Goal: Information Seeking & Learning: Learn about a topic

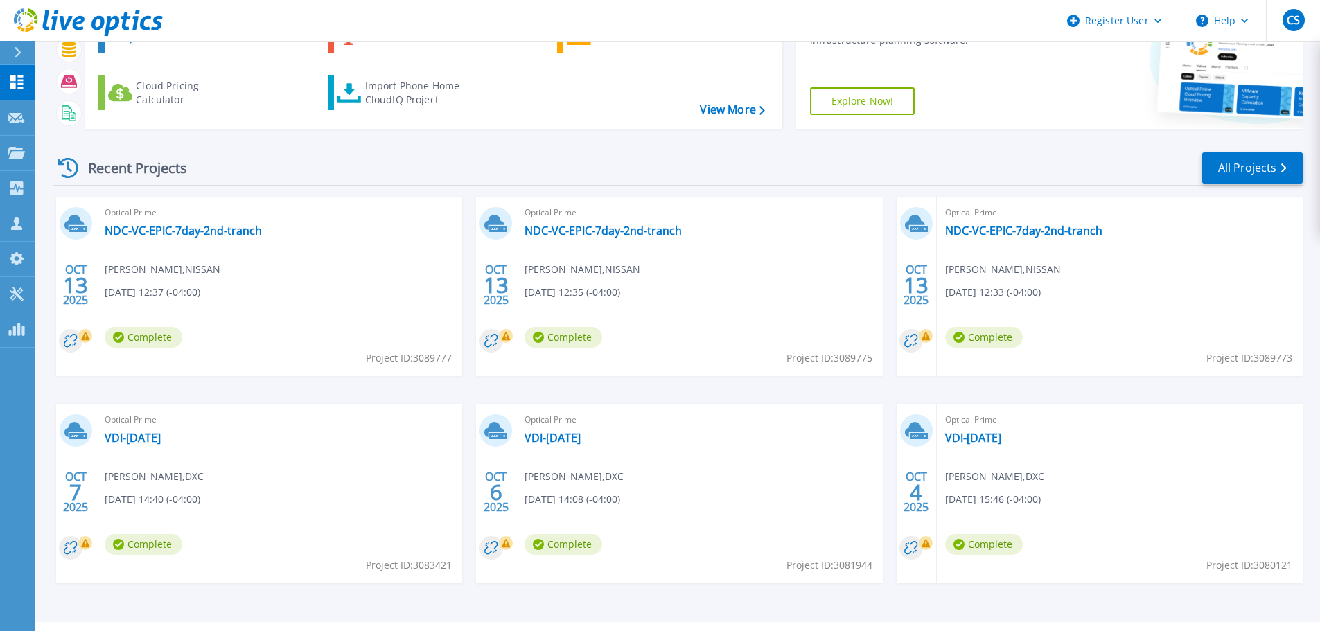
scroll to position [136, 0]
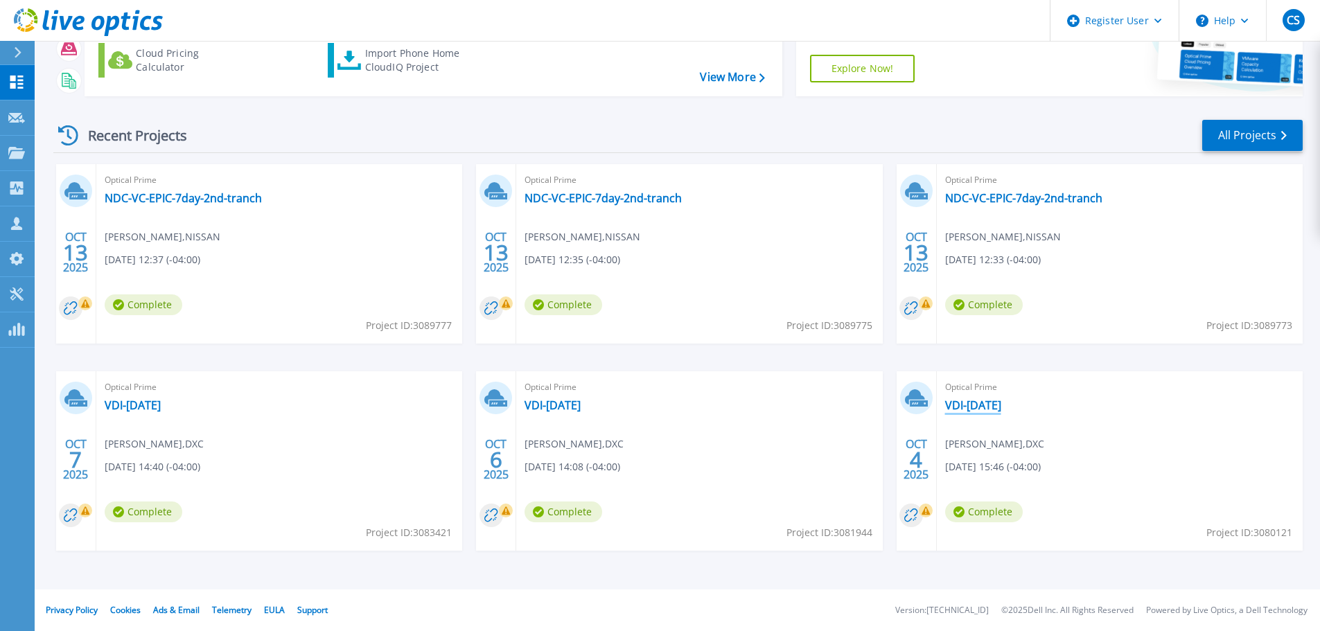
click at [978, 405] on link "VDI-04Oct2025" at bounding box center [973, 405] width 56 height 14
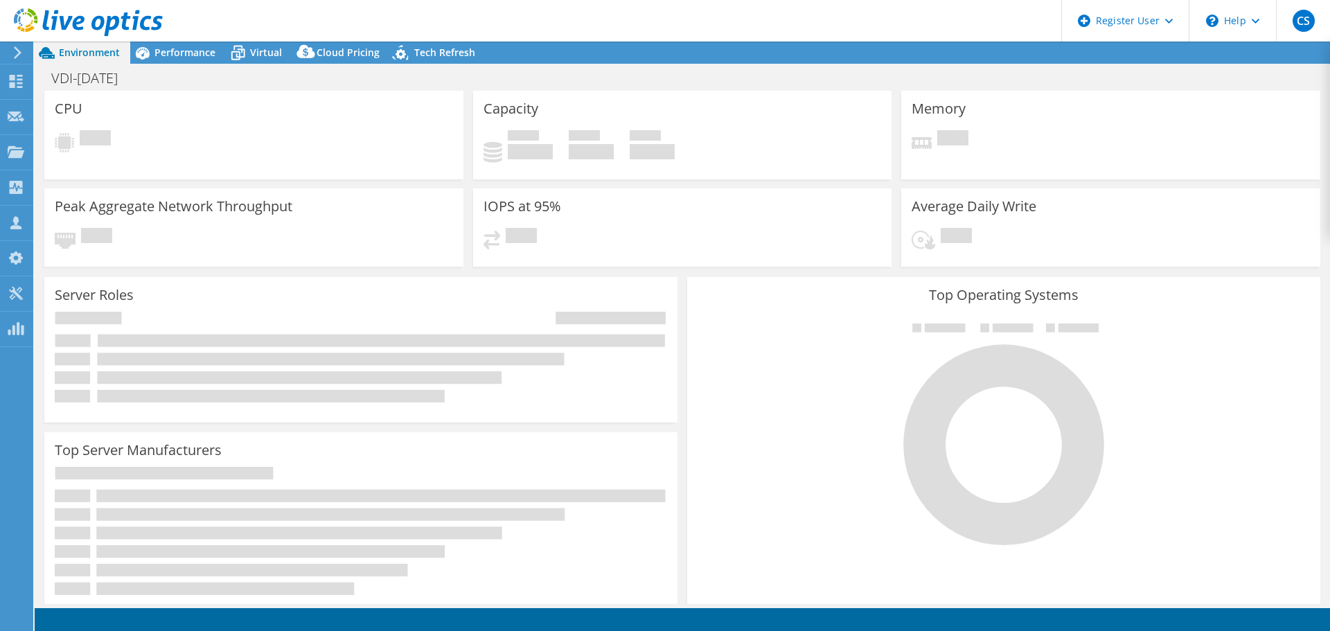
select select "USD"
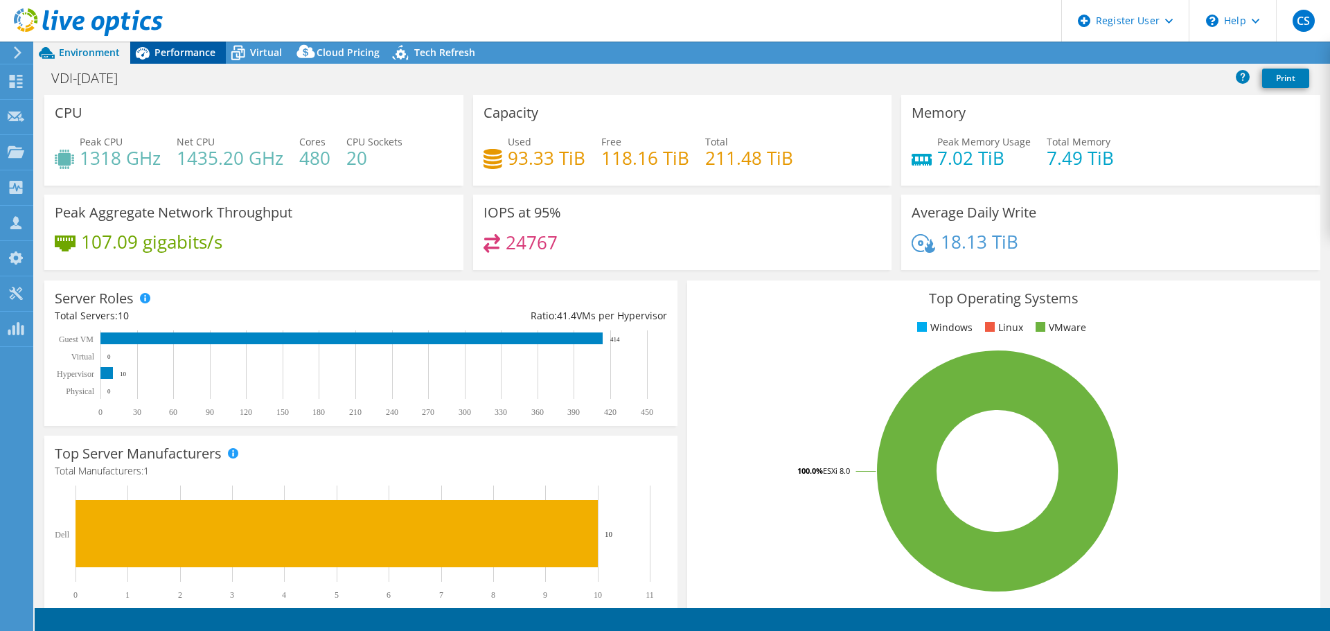
click at [184, 57] on span "Performance" at bounding box center [185, 52] width 61 height 13
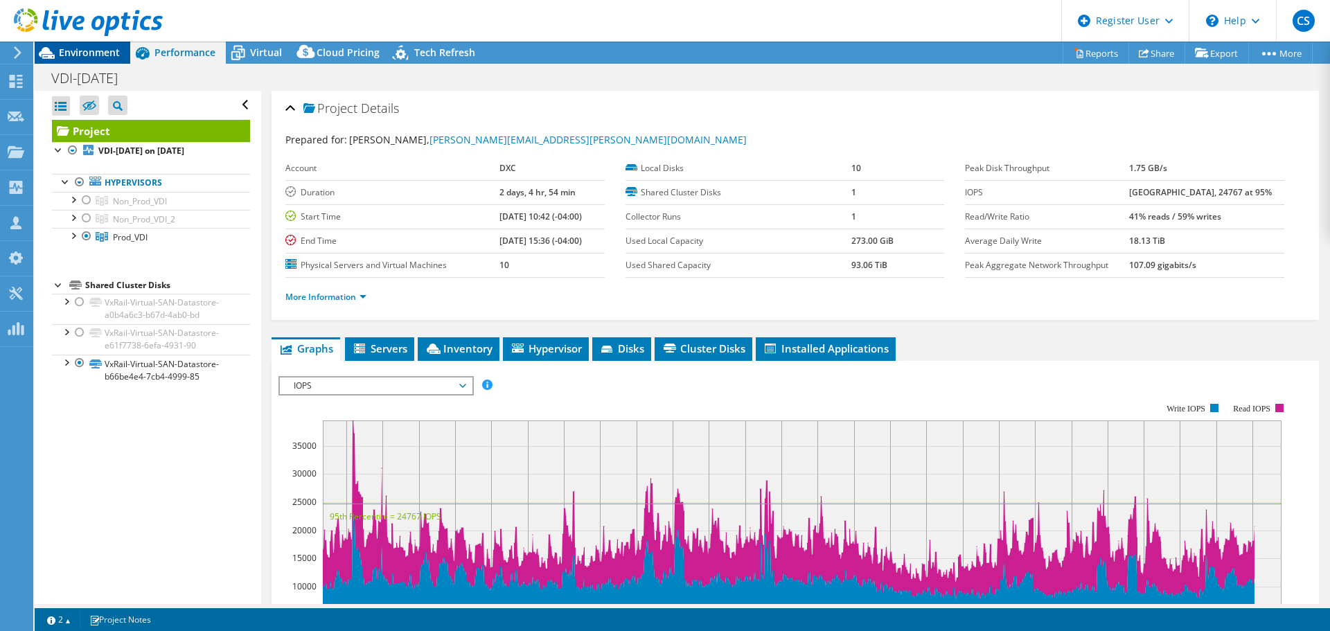
click at [112, 60] on div "Environment" at bounding box center [83, 53] width 96 height 22
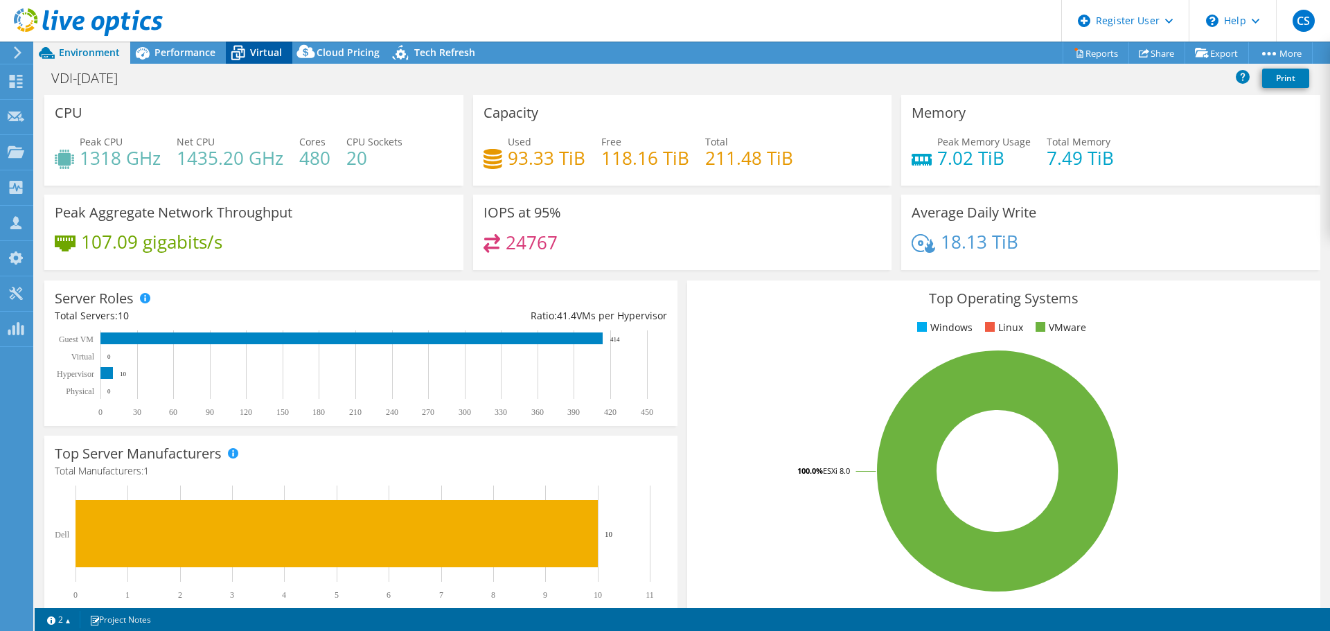
click at [244, 57] on icon at bounding box center [238, 54] width 14 height 11
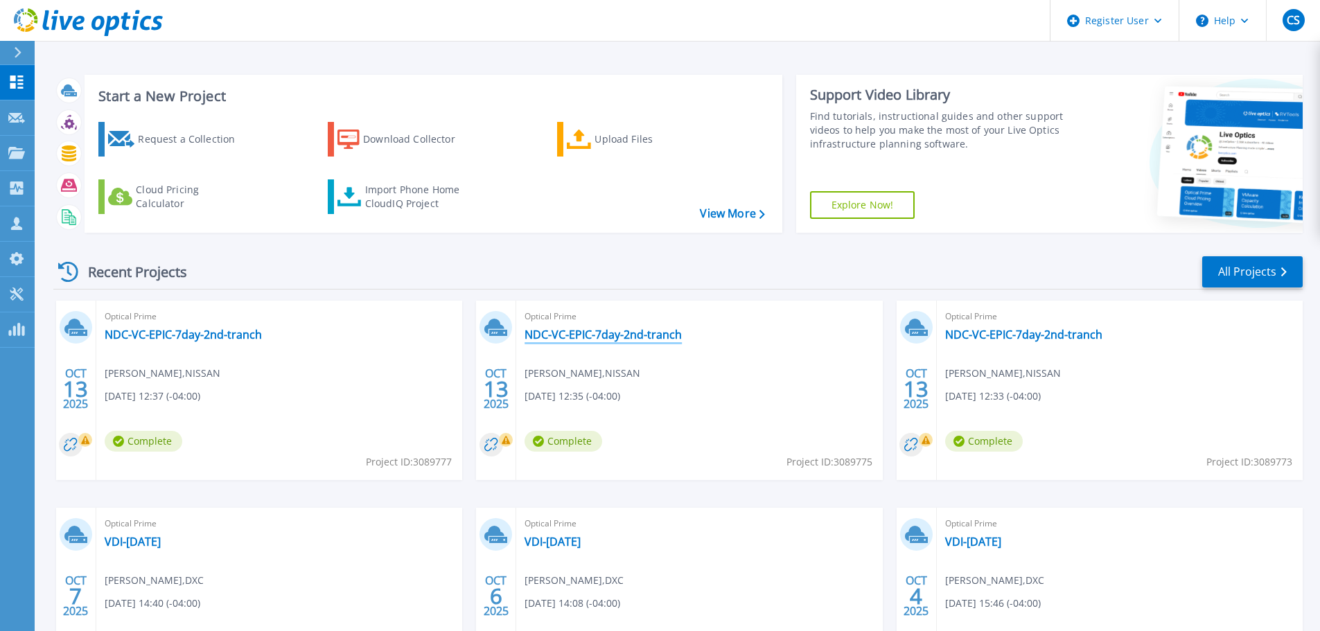
click at [625, 335] on link "NDC-VC-EPIC-7day-2nd-tranch" at bounding box center [603, 335] width 157 height 14
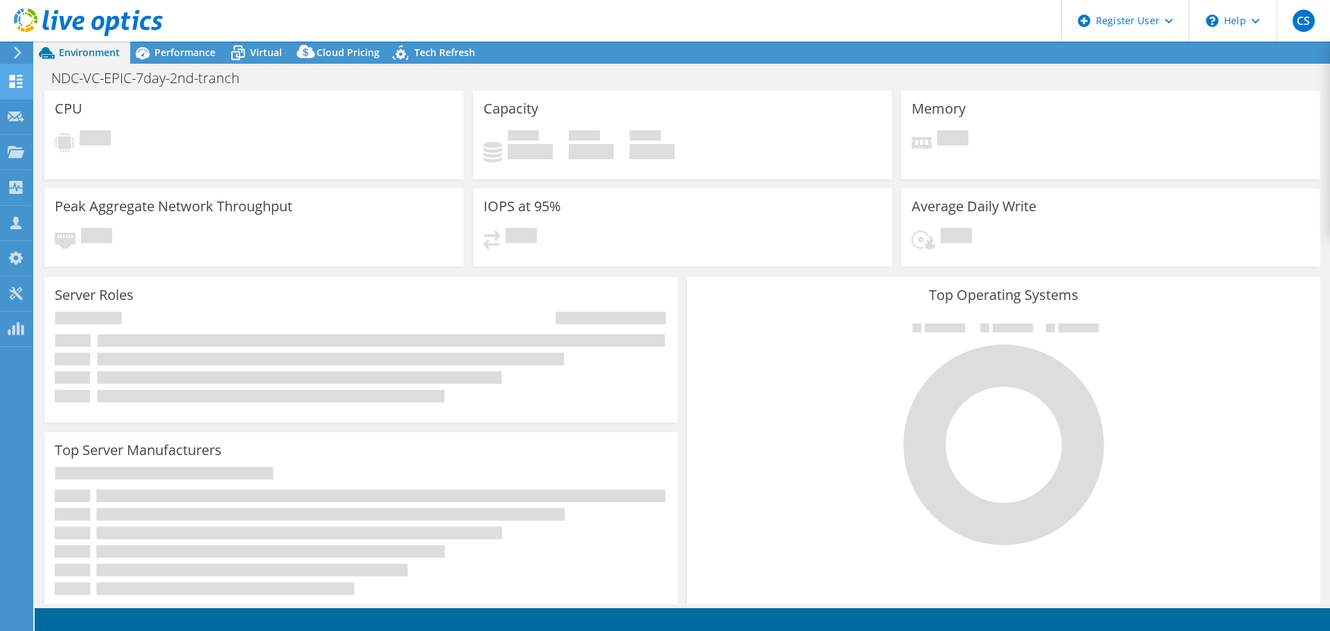
select select "USD"
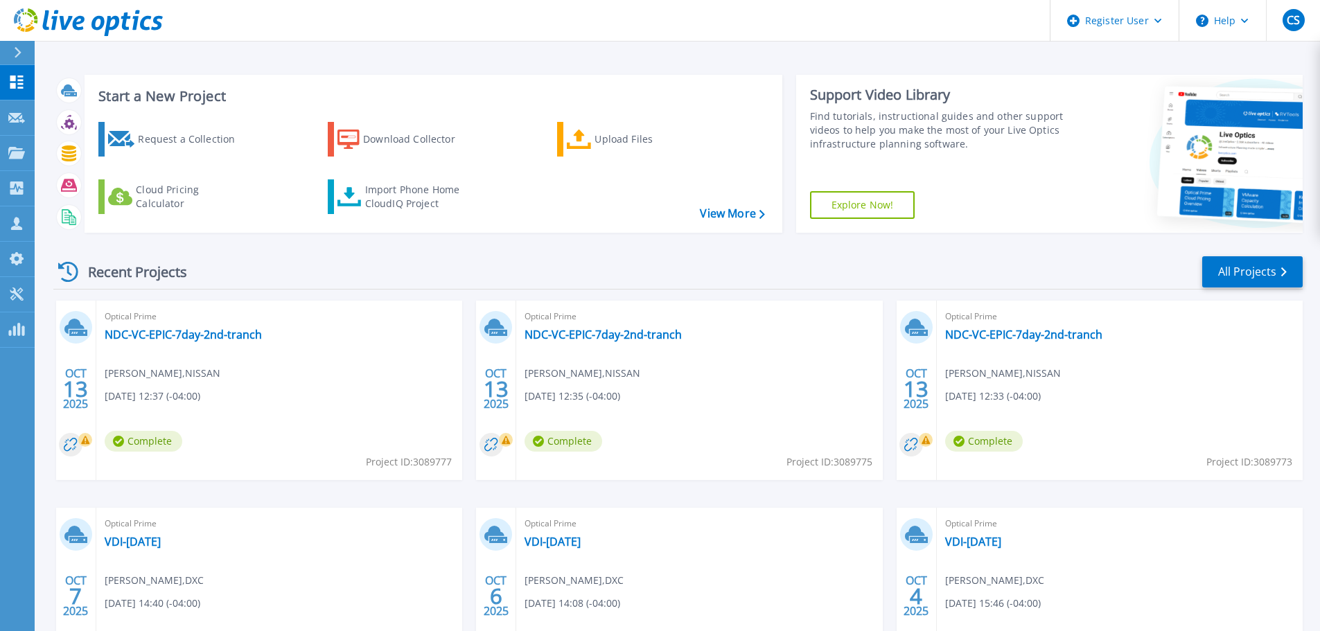
scroll to position [69, 0]
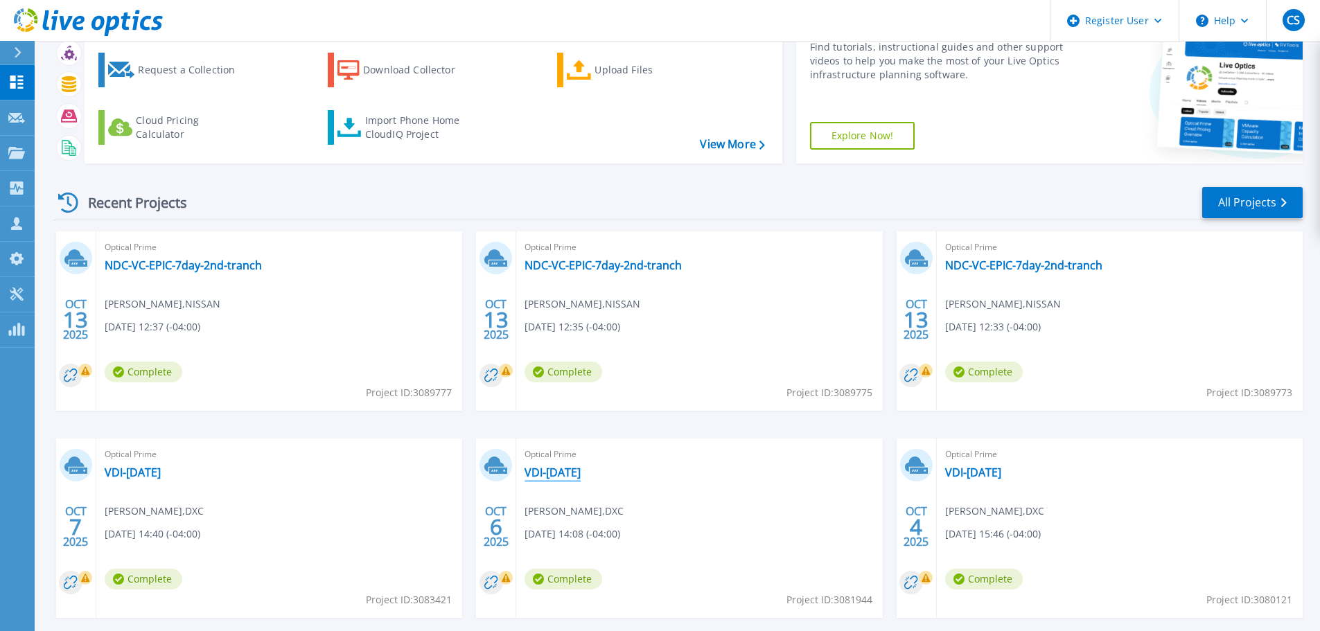
click at [567, 472] on link "VDI-[DATE]" at bounding box center [553, 473] width 56 height 14
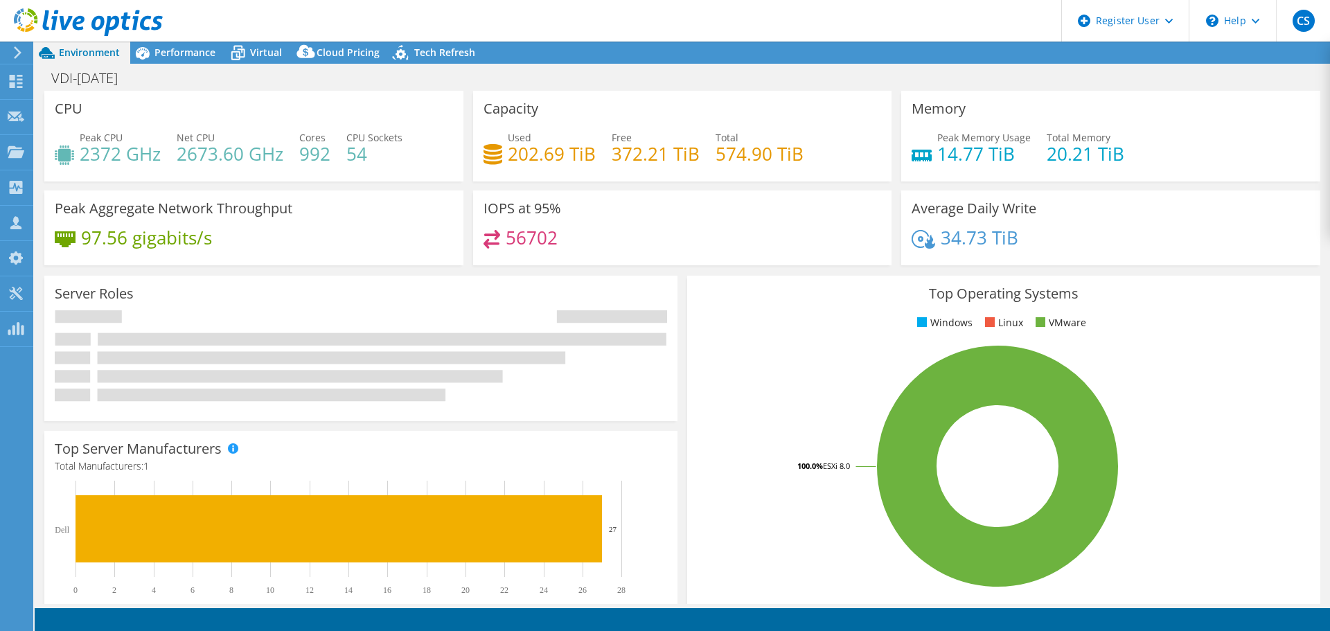
select select "USD"
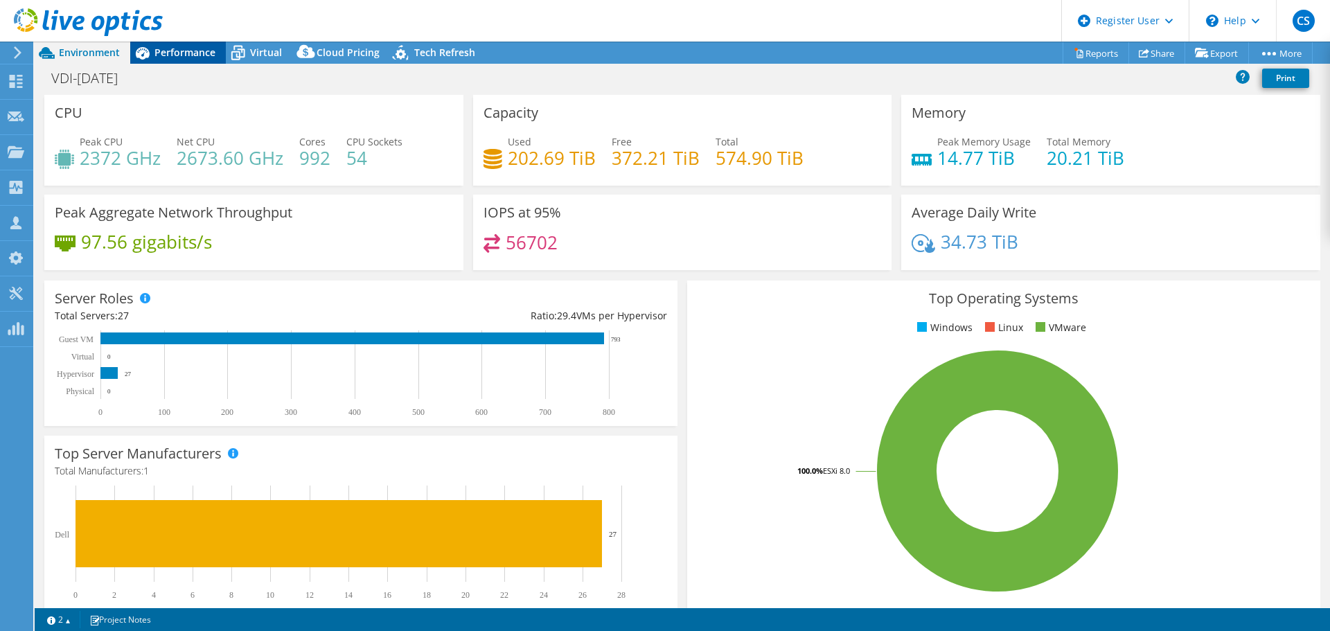
click at [186, 49] on span "Performance" at bounding box center [185, 52] width 61 height 13
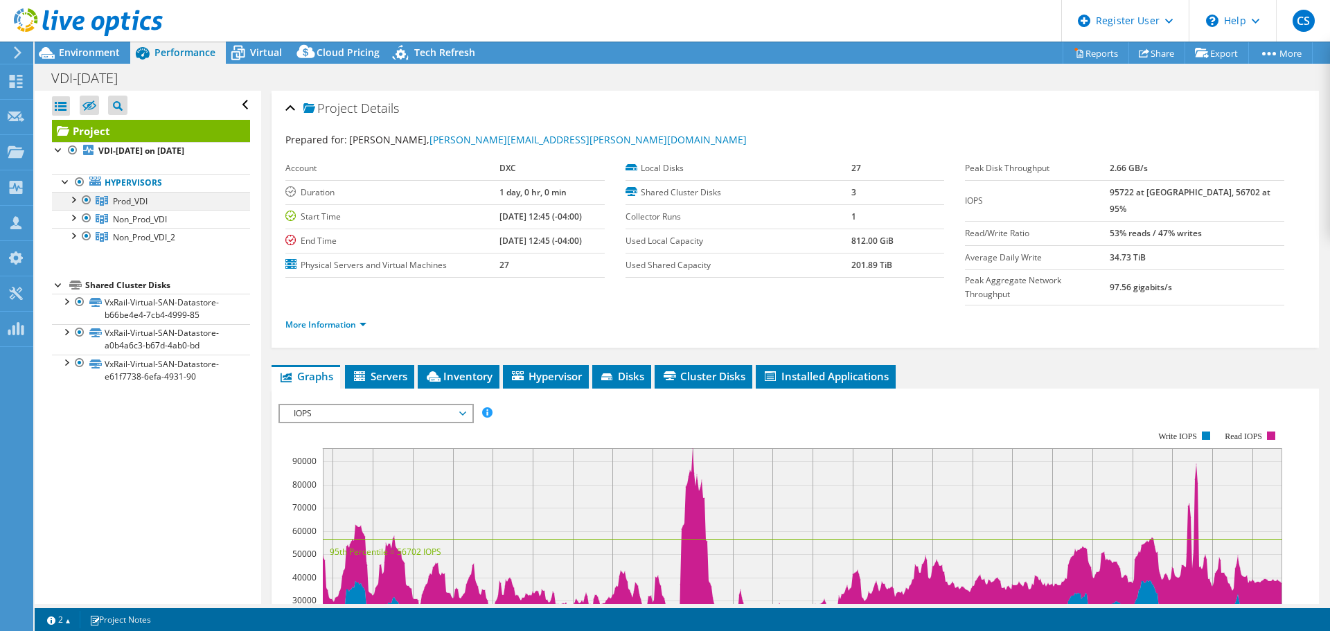
click at [84, 196] on div at bounding box center [87, 200] width 14 height 17
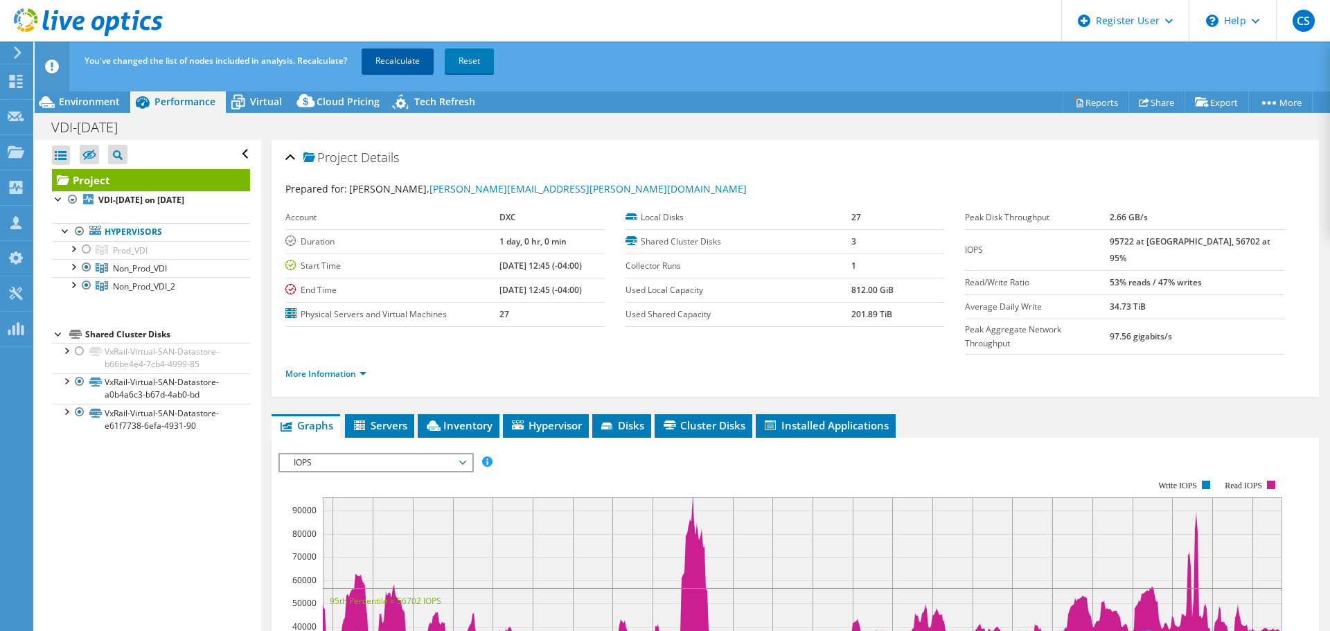
click at [409, 65] on link "Recalculate" at bounding box center [398, 61] width 72 height 25
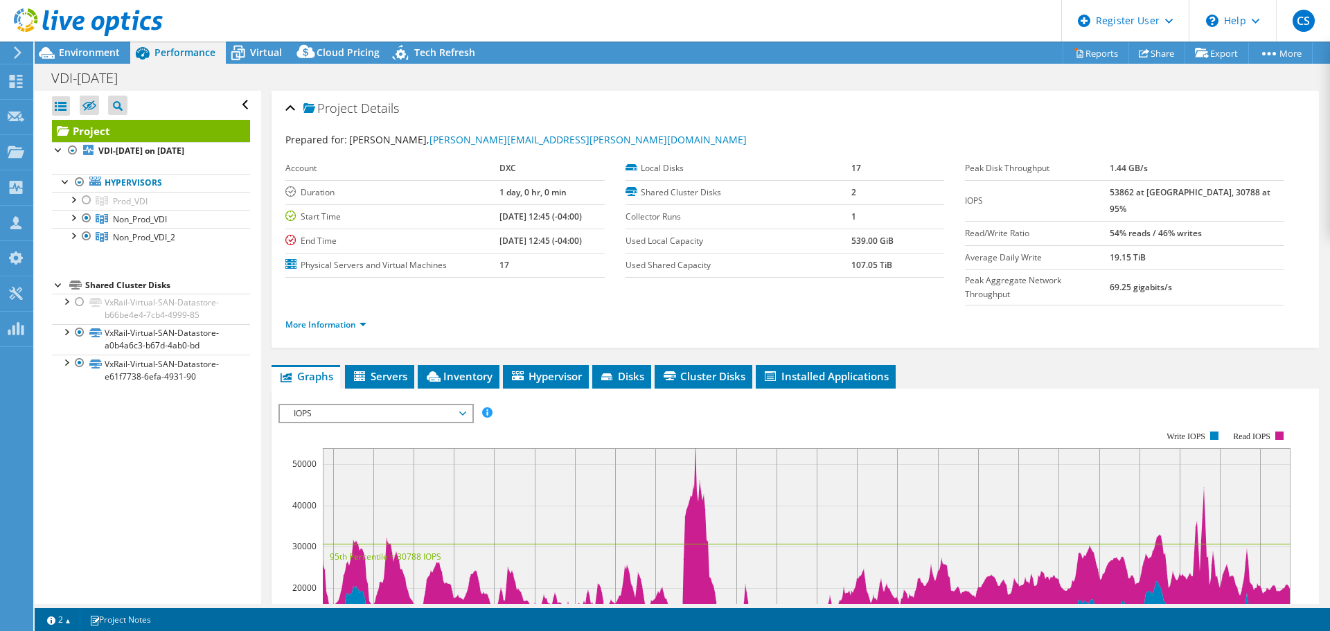
click at [272, 328] on div "Project Details Prepared for: Dan Friesen, dan.friesen@dxc.com Account DXC Dura…" at bounding box center [795, 532] width 1068 height 882
click at [86, 49] on span "Environment" at bounding box center [89, 52] width 61 height 13
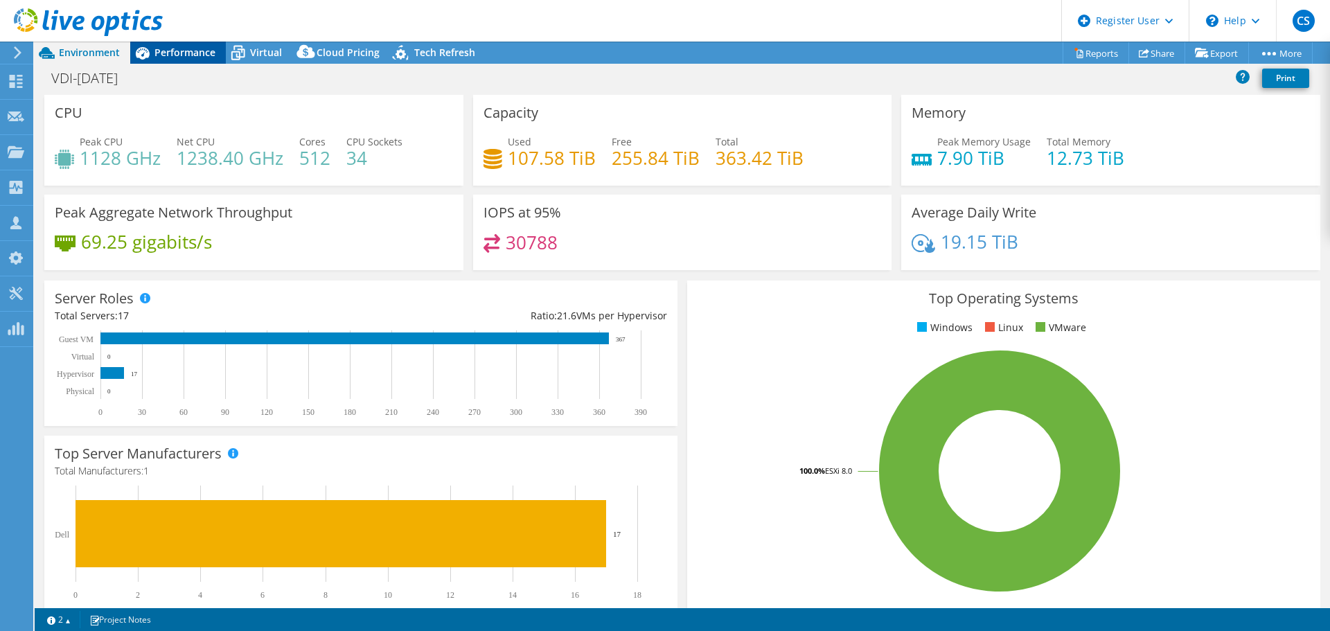
click at [191, 47] on span "Performance" at bounding box center [185, 52] width 61 height 13
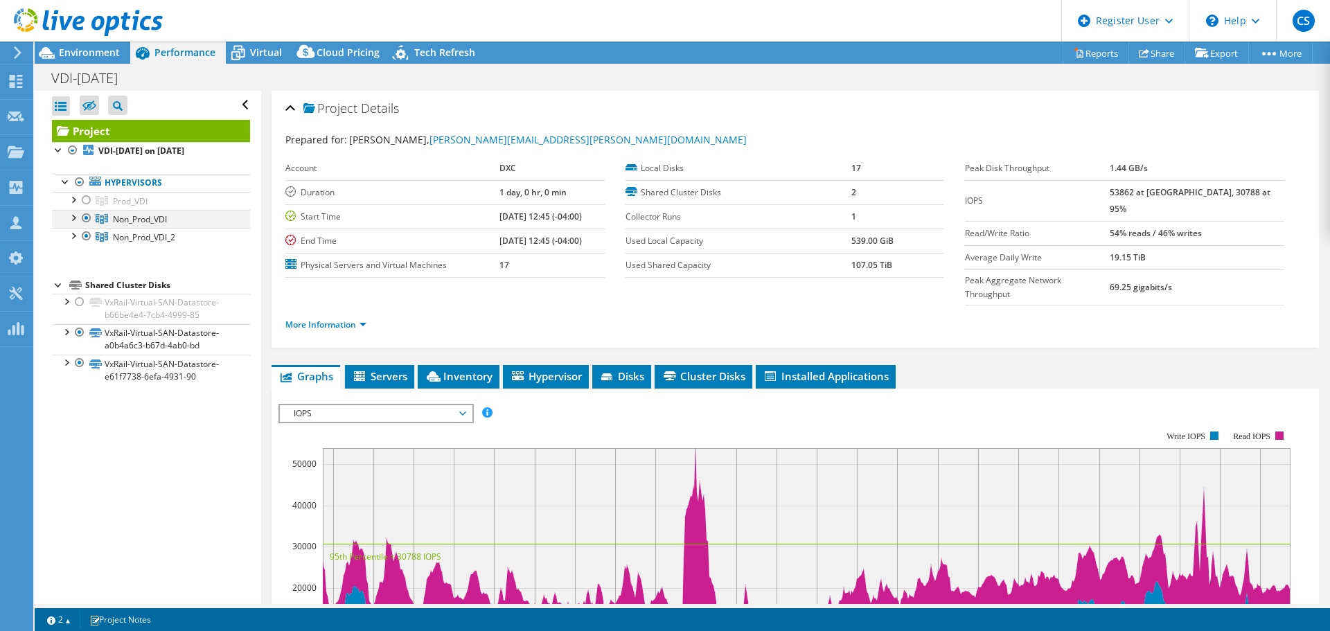
click at [88, 218] on div at bounding box center [87, 218] width 14 height 17
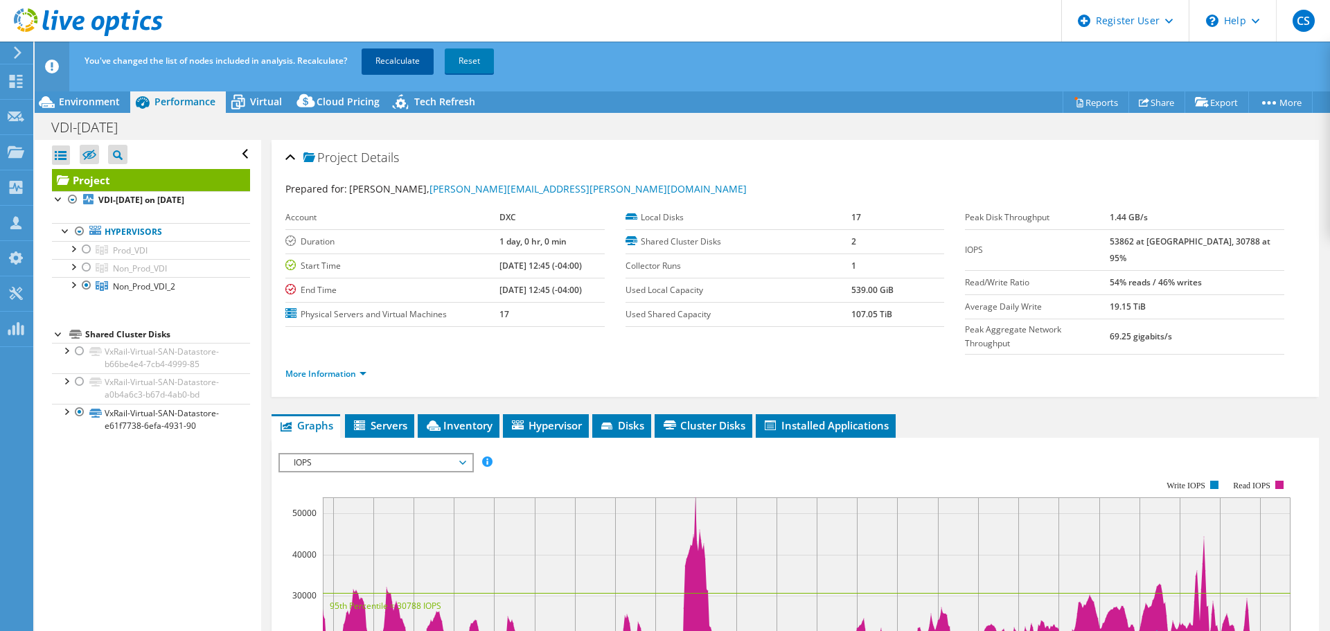
click at [420, 70] on link "Recalculate" at bounding box center [398, 61] width 72 height 25
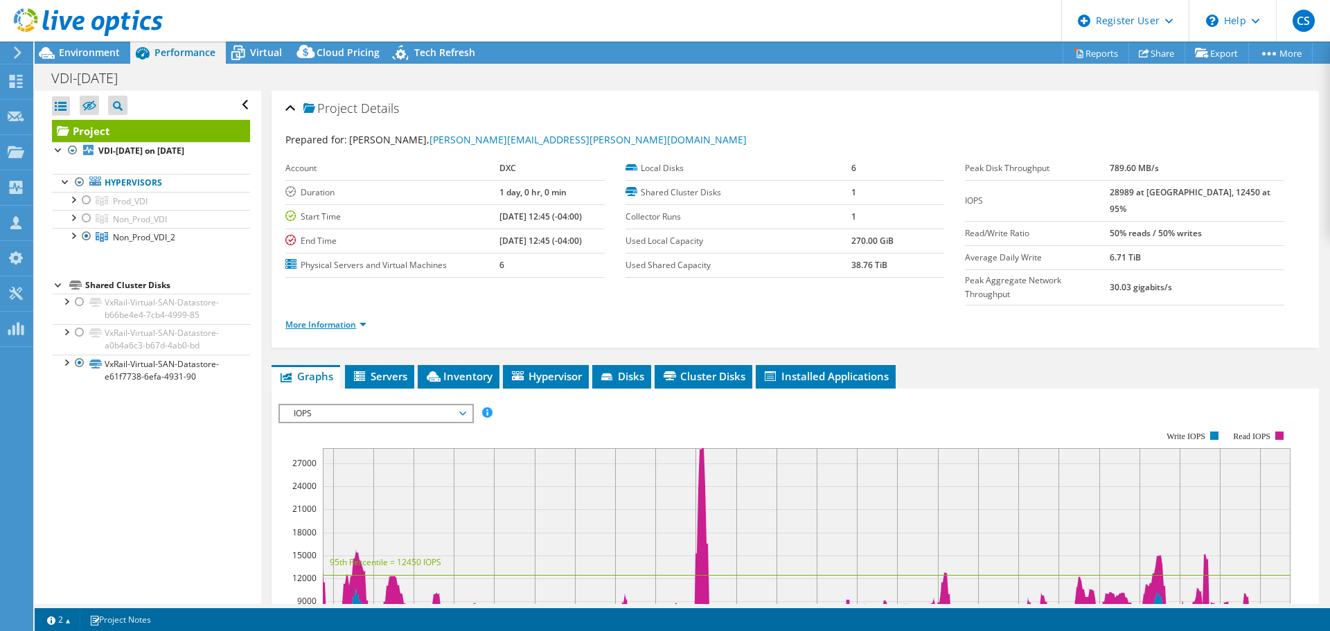
click at [337, 319] on link "More Information" at bounding box center [325, 325] width 81 height 12
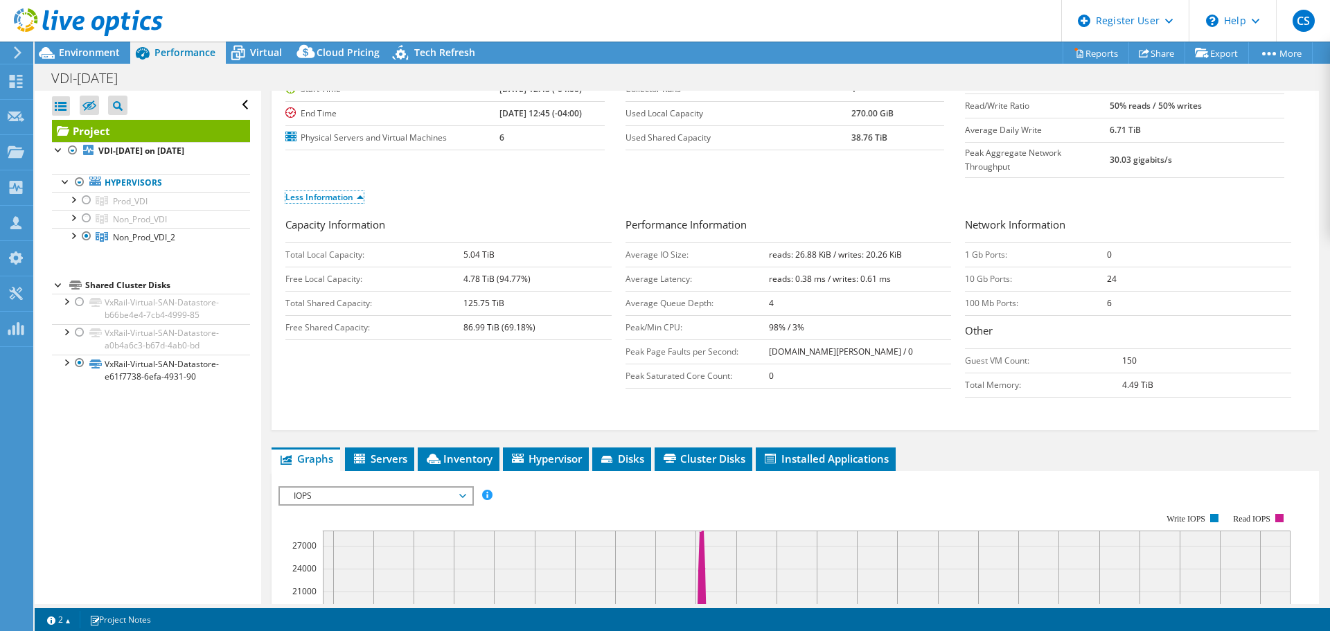
scroll to position [139, 0]
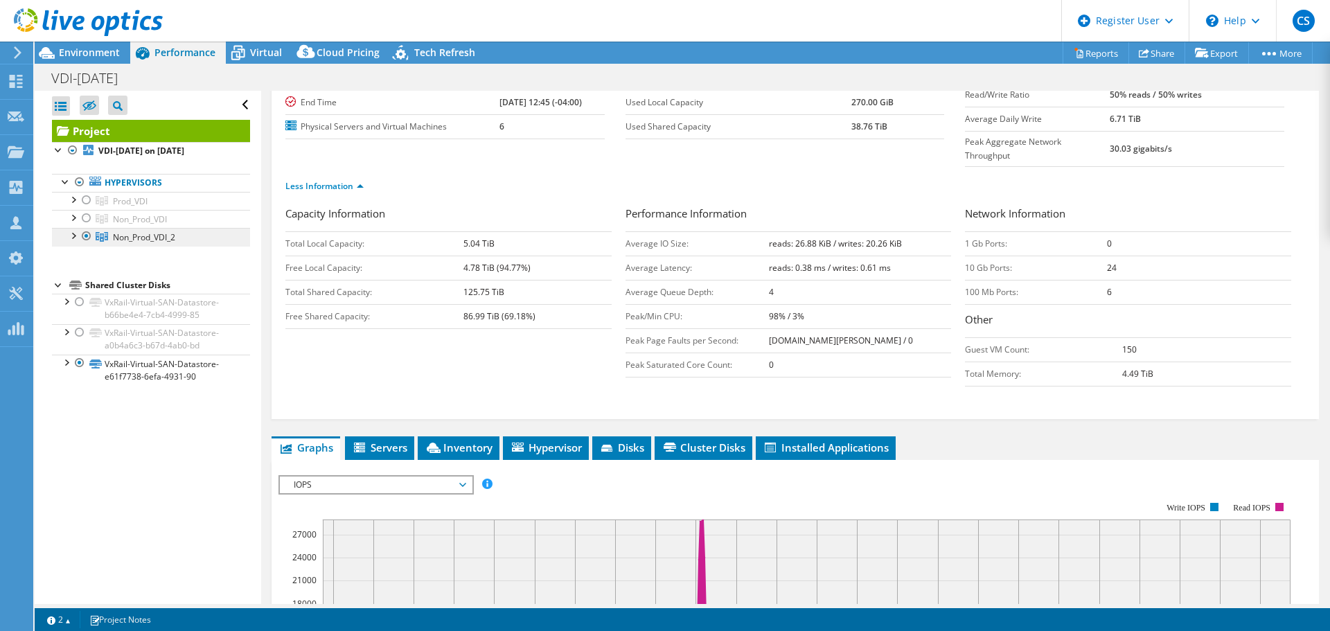
click at [149, 233] on span "Non_Prod_VDI_2" at bounding box center [144, 237] width 62 height 12
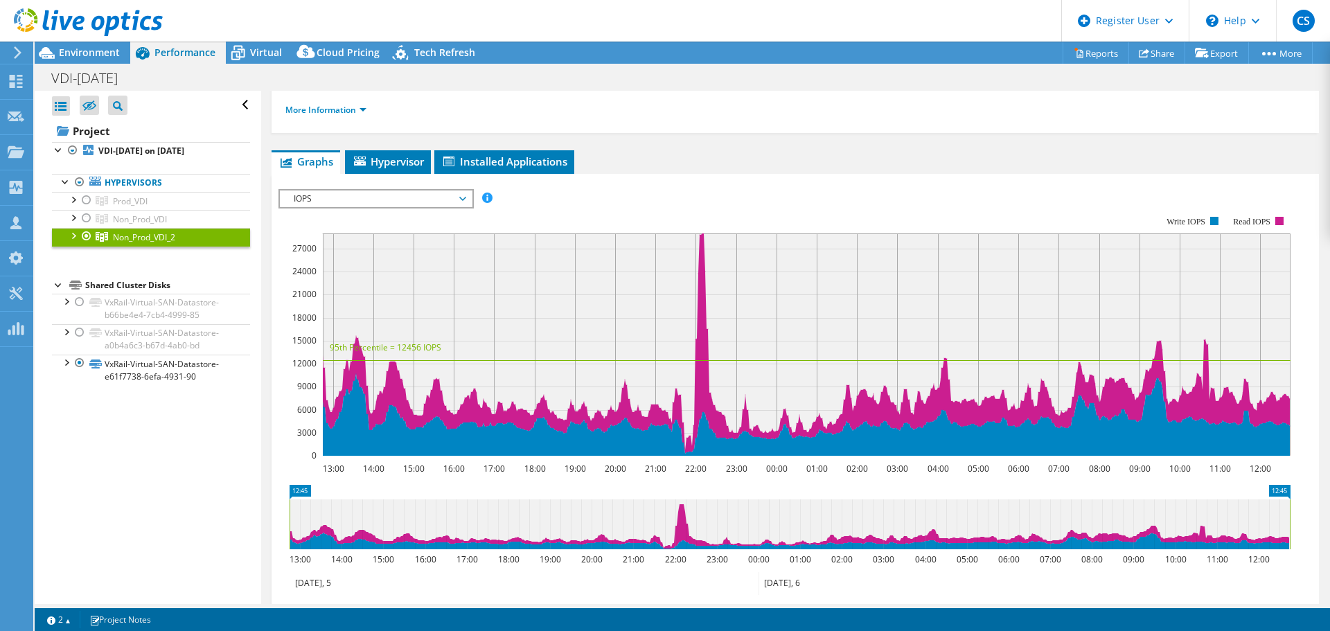
click at [70, 234] on div at bounding box center [73, 235] width 14 height 14
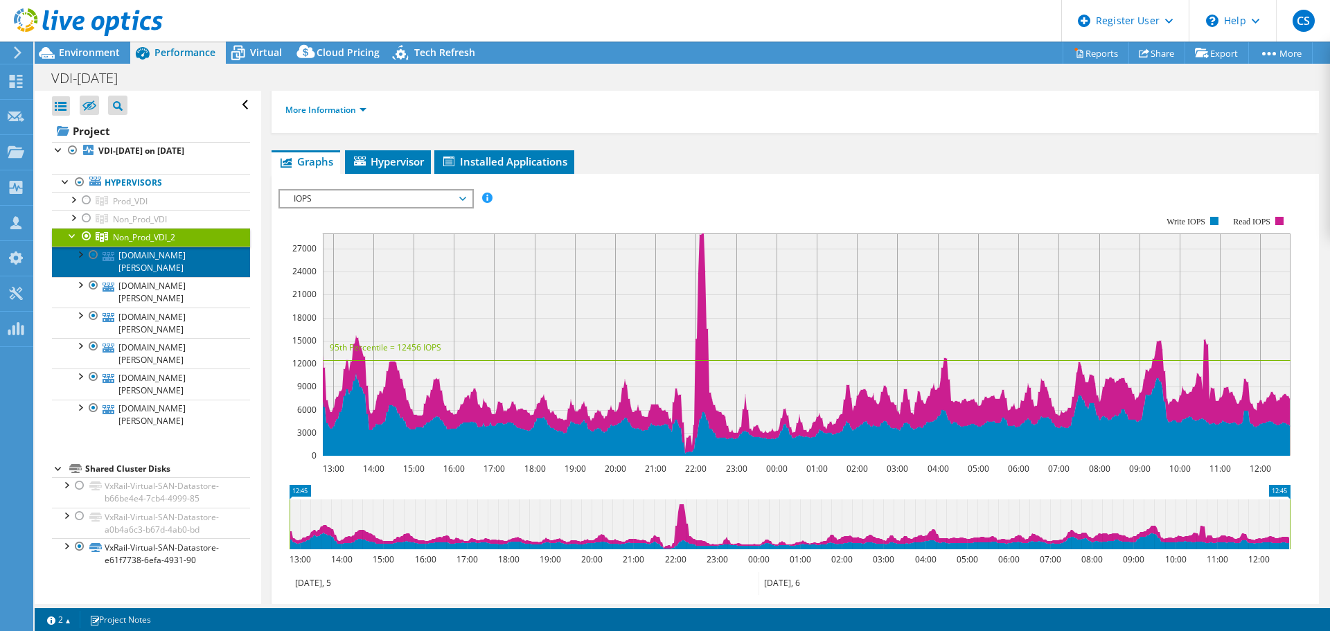
click at [159, 252] on link "[DOMAIN_NAME][PERSON_NAME]" at bounding box center [151, 262] width 198 height 30
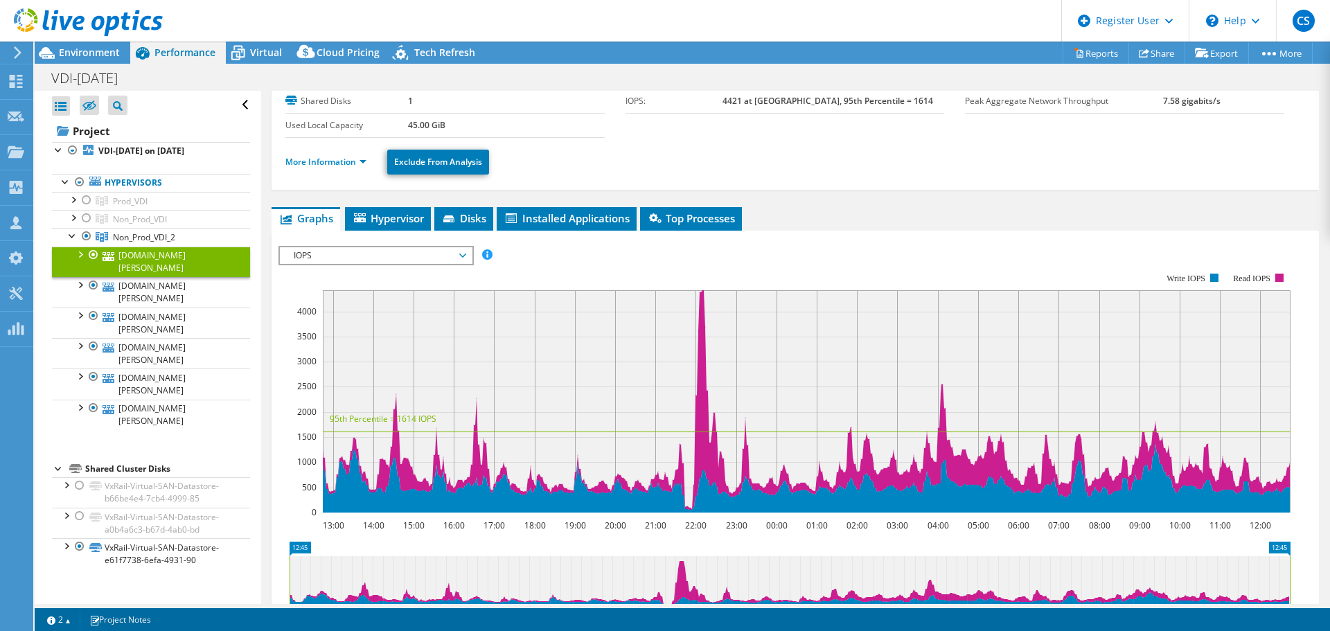
scroll to position [69, 0]
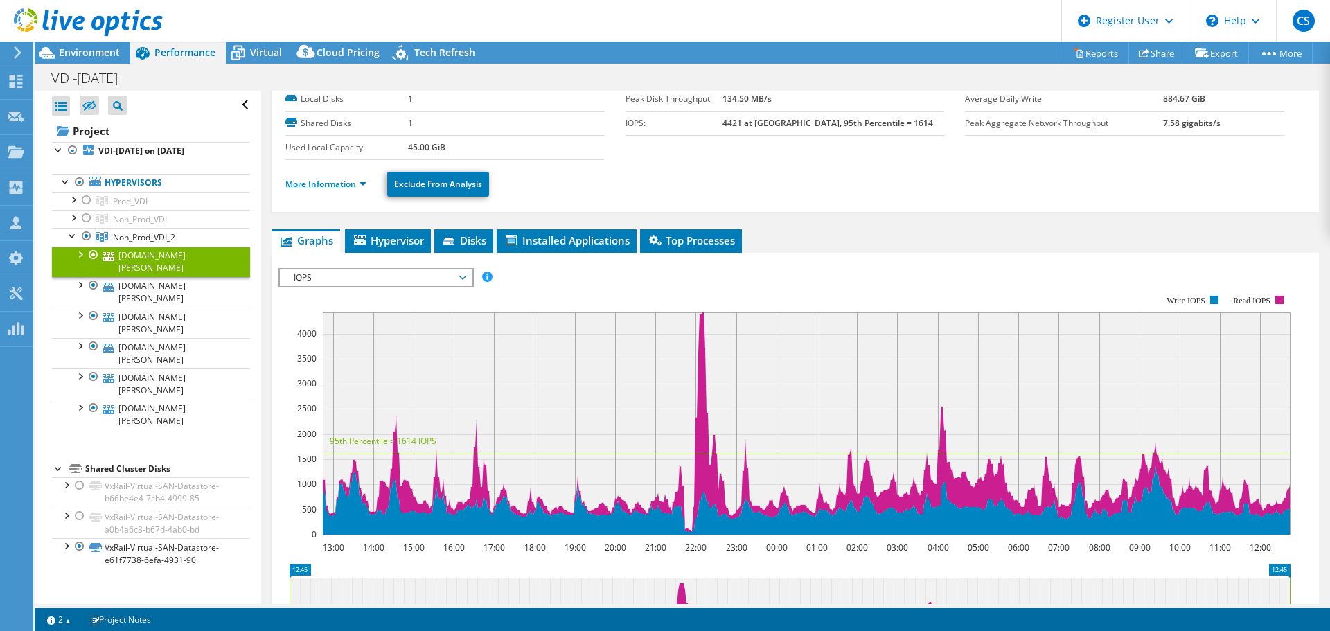
click at [358, 184] on link "More Information" at bounding box center [325, 184] width 81 height 12
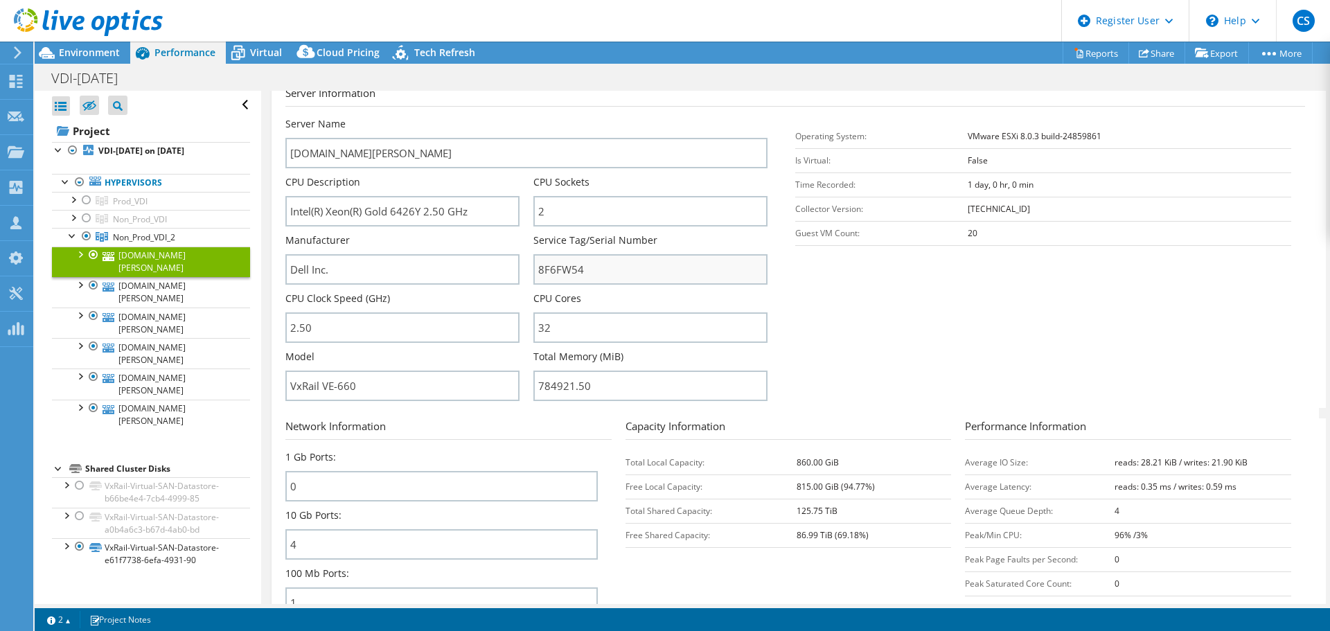
scroll to position [208, 0]
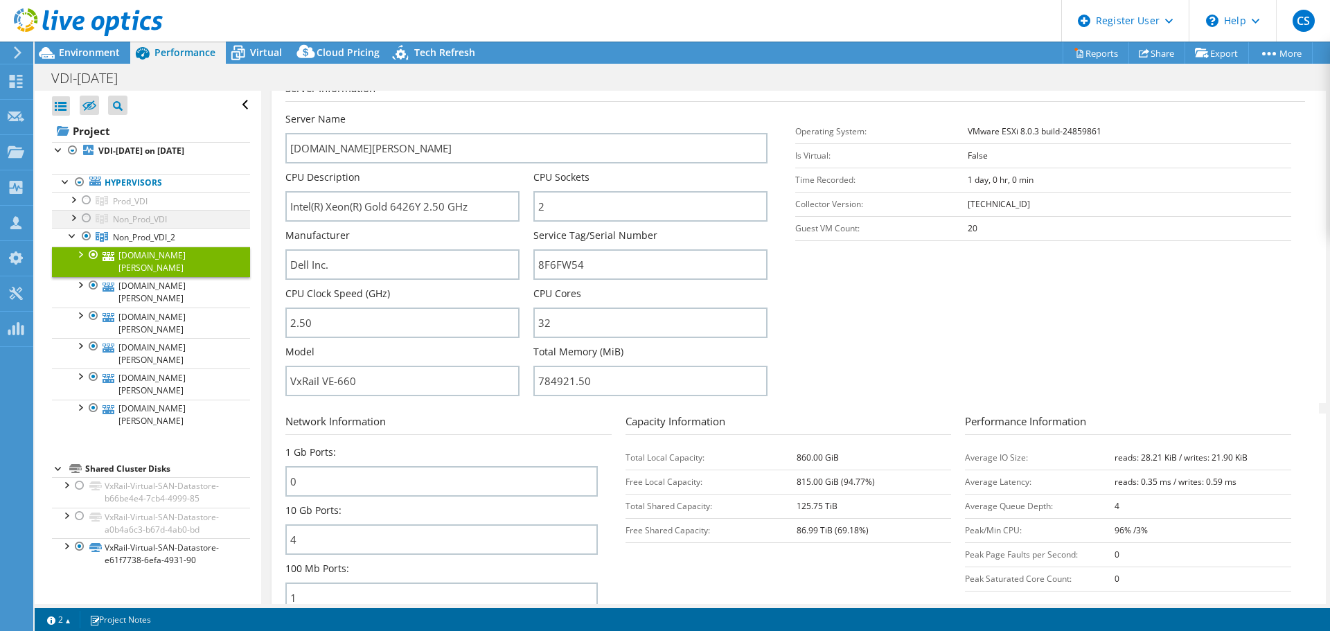
click at [76, 220] on div at bounding box center [73, 217] width 14 height 14
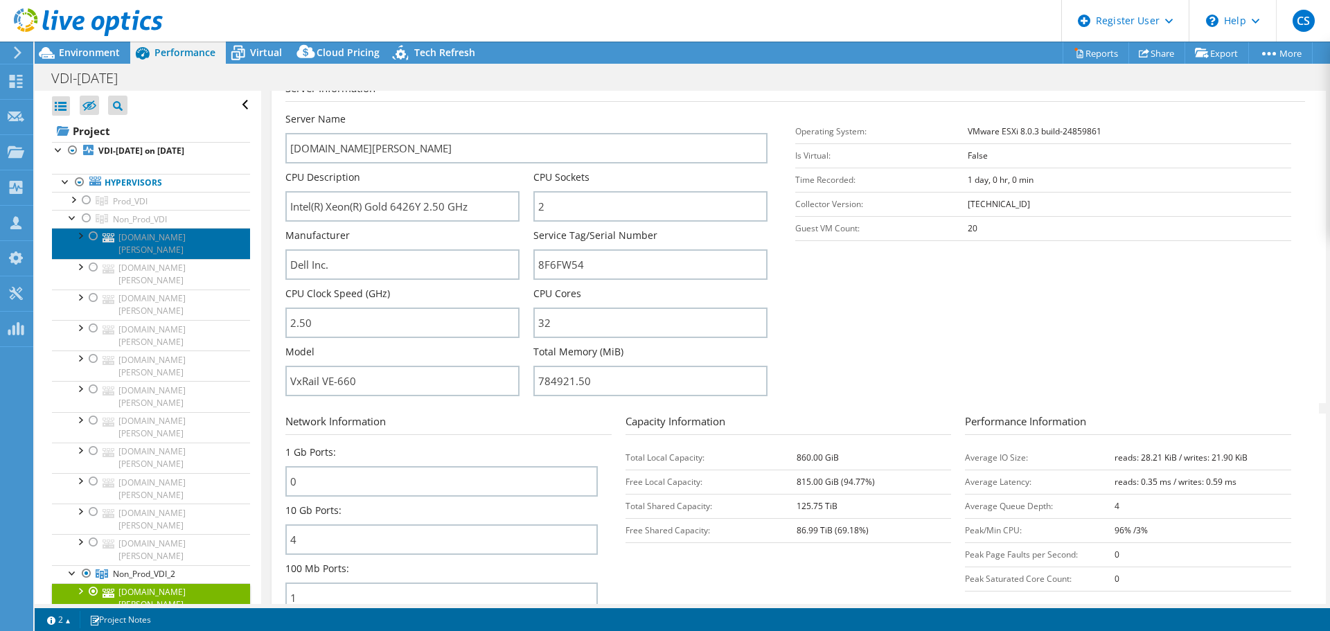
click at [143, 243] on link "[DOMAIN_NAME][PERSON_NAME]" at bounding box center [151, 243] width 198 height 30
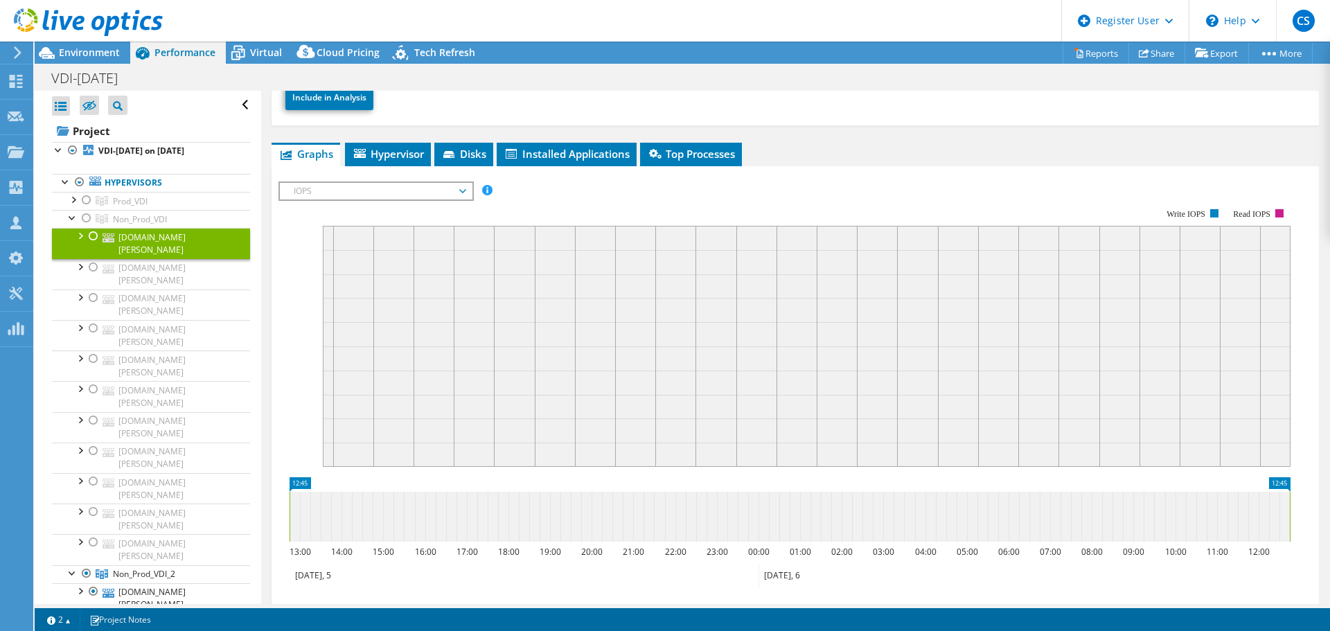
scroll to position [53, 0]
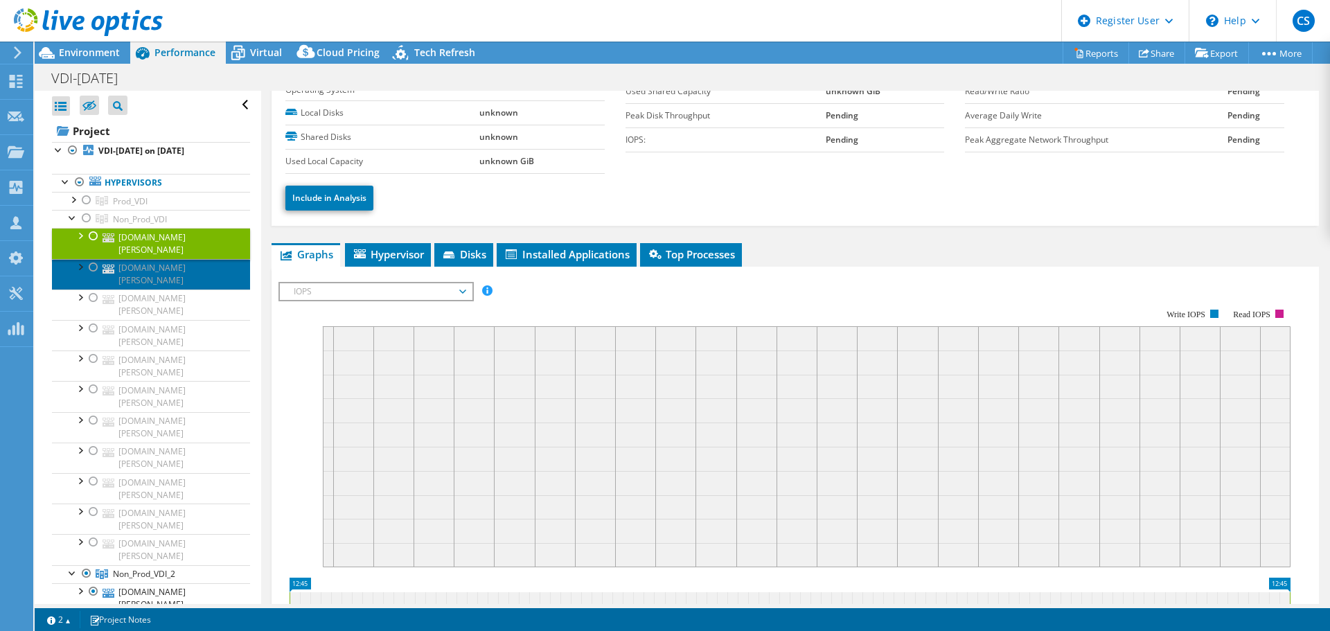
click at [172, 259] on link "[DOMAIN_NAME][PERSON_NAME]" at bounding box center [151, 274] width 198 height 30
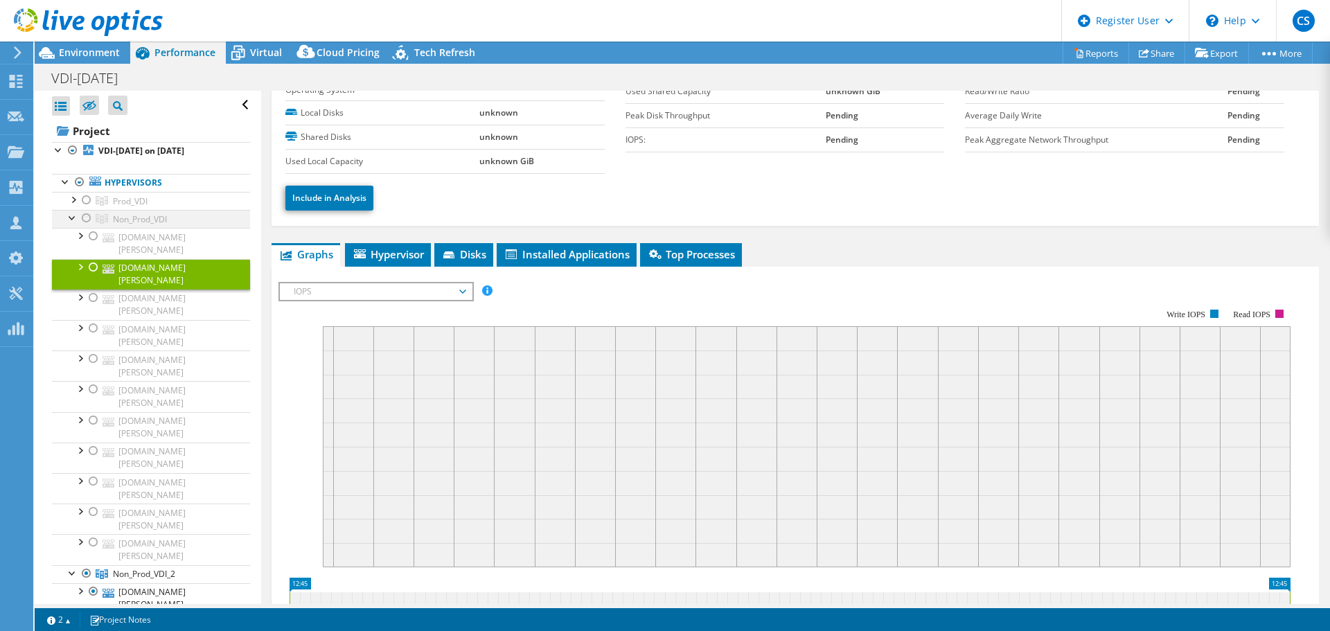
click at [90, 214] on div at bounding box center [87, 218] width 14 height 17
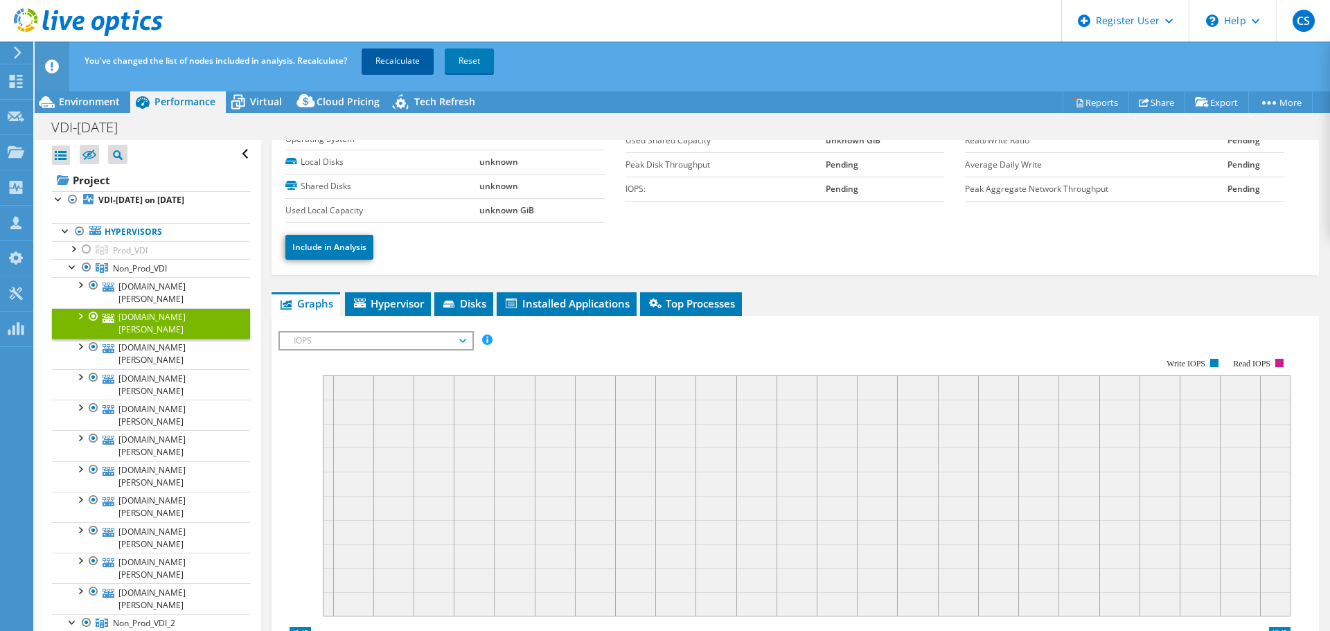
click at [406, 60] on link "Recalculate" at bounding box center [398, 61] width 72 height 25
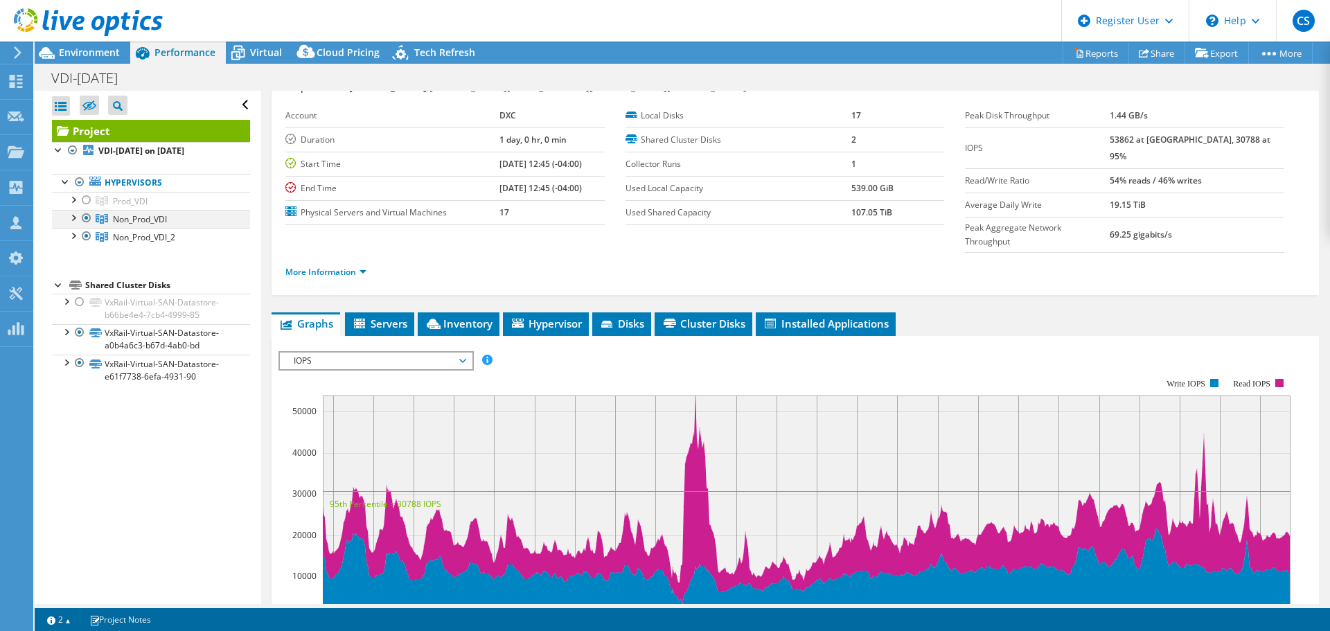
click at [77, 215] on div at bounding box center [73, 217] width 14 height 14
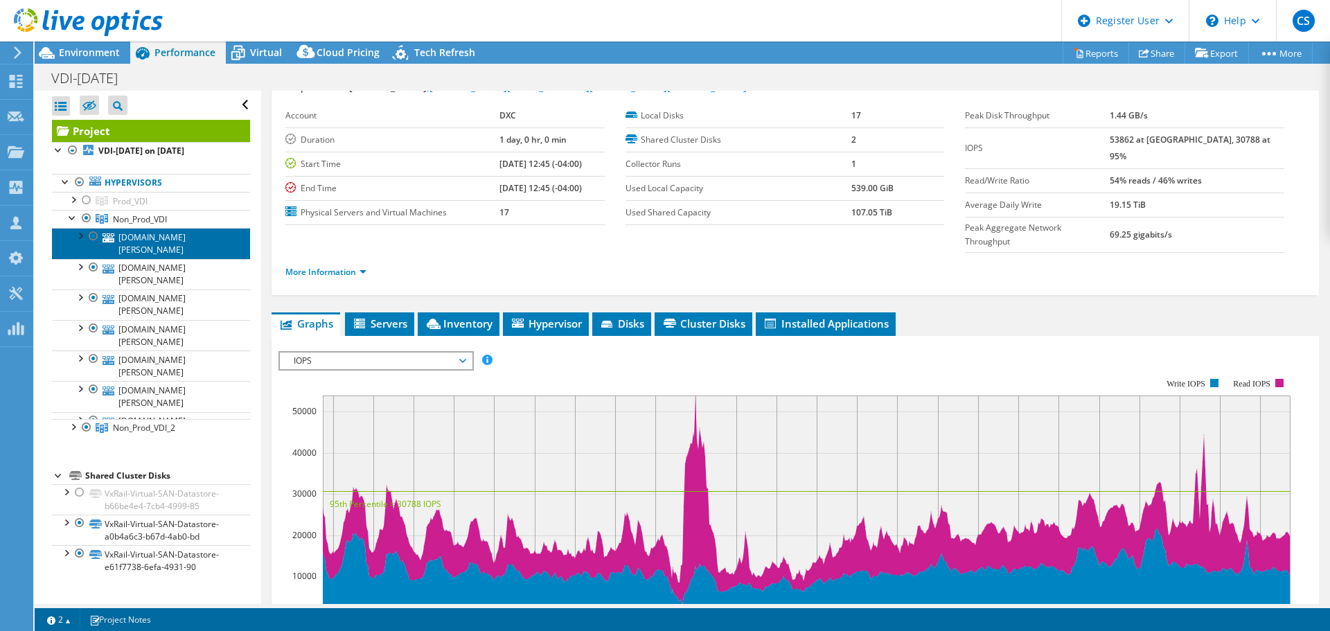
click at [125, 240] on link "[DOMAIN_NAME][PERSON_NAME]" at bounding box center [151, 243] width 198 height 30
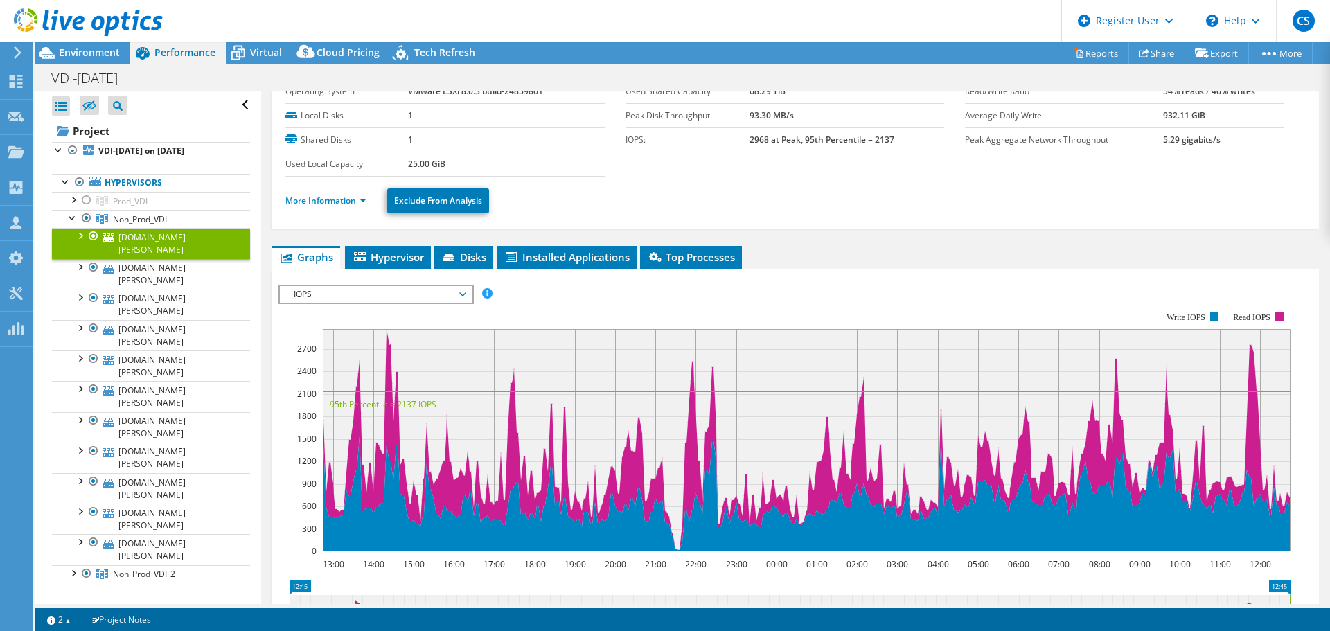
click at [349, 210] on ul "More Information Exclude From Analysis" at bounding box center [795, 199] width 1020 height 28
click at [356, 200] on link "More Information" at bounding box center [325, 201] width 81 height 12
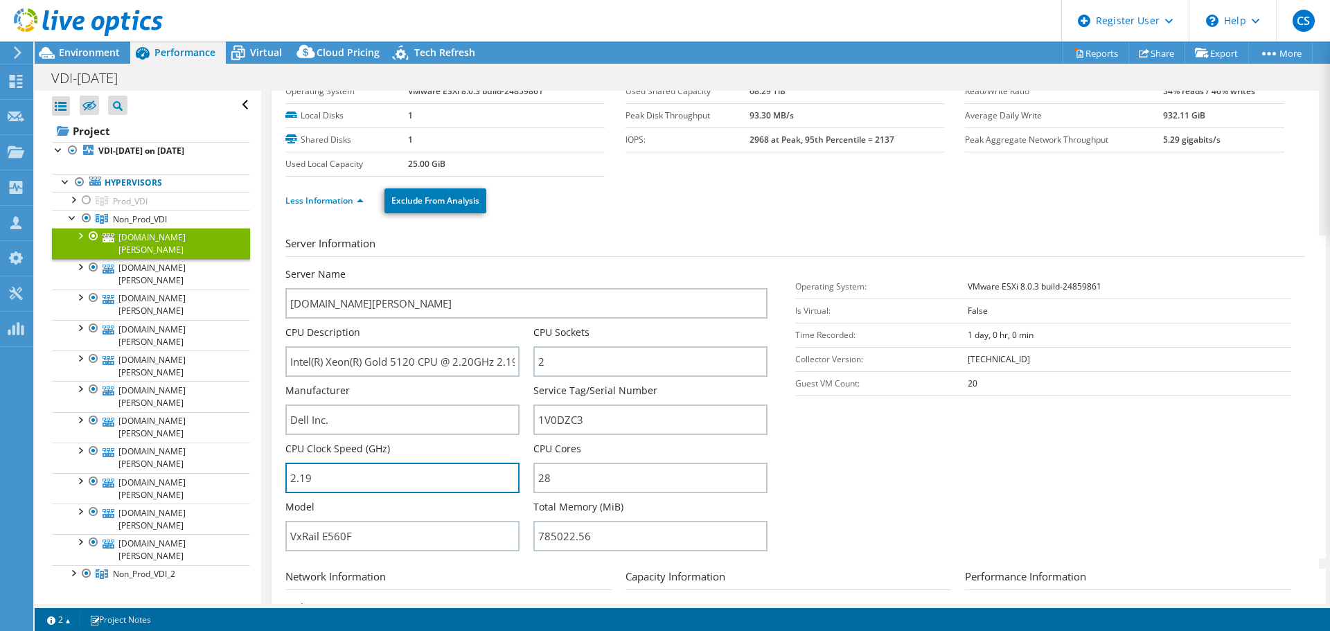
drag, startPoint x: 294, startPoint y: 479, endPoint x: 265, endPoint y: 477, distance: 29.2
drag, startPoint x: 568, startPoint y: 475, endPoint x: 485, endPoint y: 473, distance: 83.2
click at [485, 267] on div "Server Name yyzvxr2028.ana.corp.aviva.com CPU Description Intel(R) Xeon(R) Gold…" at bounding box center [533, 267] width 496 height 0
click at [522, 493] on div "CPU Clock Speed (GHz) 2.19" at bounding box center [409, 471] width 248 height 58
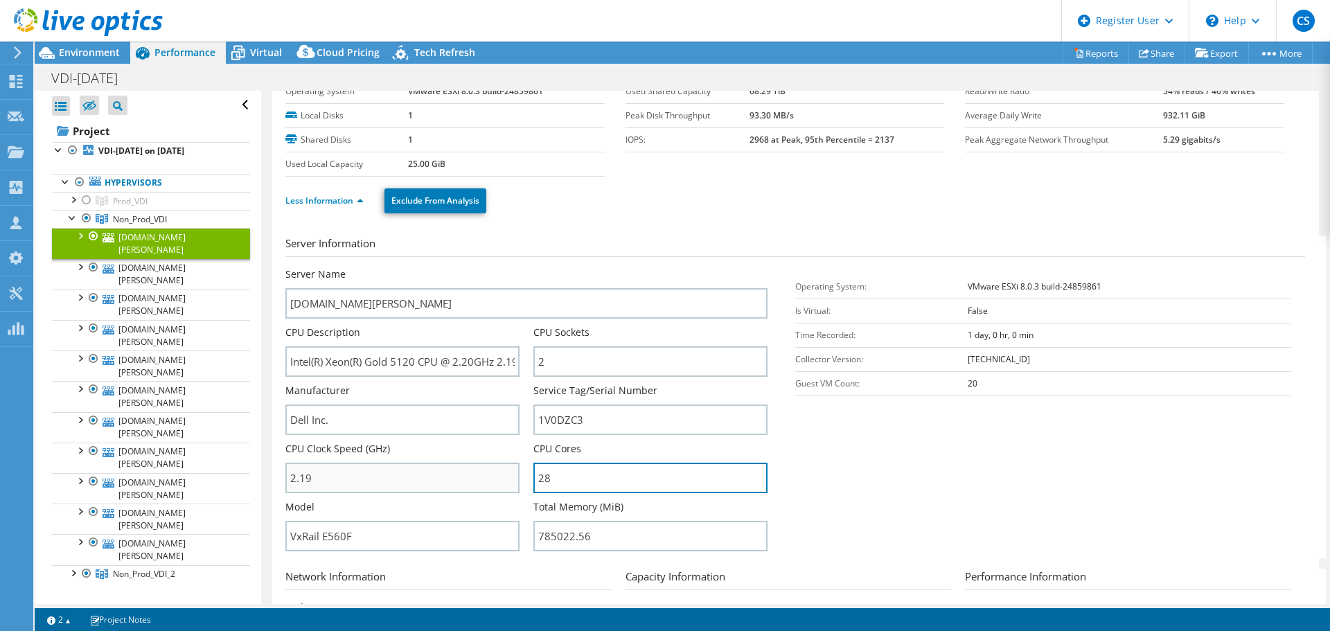
drag, startPoint x: 561, startPoint y: 481, endPoint x: 515, endPoint y: 475, distance: 46.8
click at [517, 267] on div "Server Name yyzvxr2028.ana.corp.aviva.com CPU Description Intel(R) Xeon(R) Gold…" at bounding box center [533, 267] width 496 height 0
drag, startPoint x: 315, startPoint y: 484, endPoint x: 241, endPoint y: 482, distance: 73.5
click at [241, 482] on div "Open All Close All Hide Excluded Nodes Project Tree Filter" at bounding box center [683, 347] width 1296 height 513
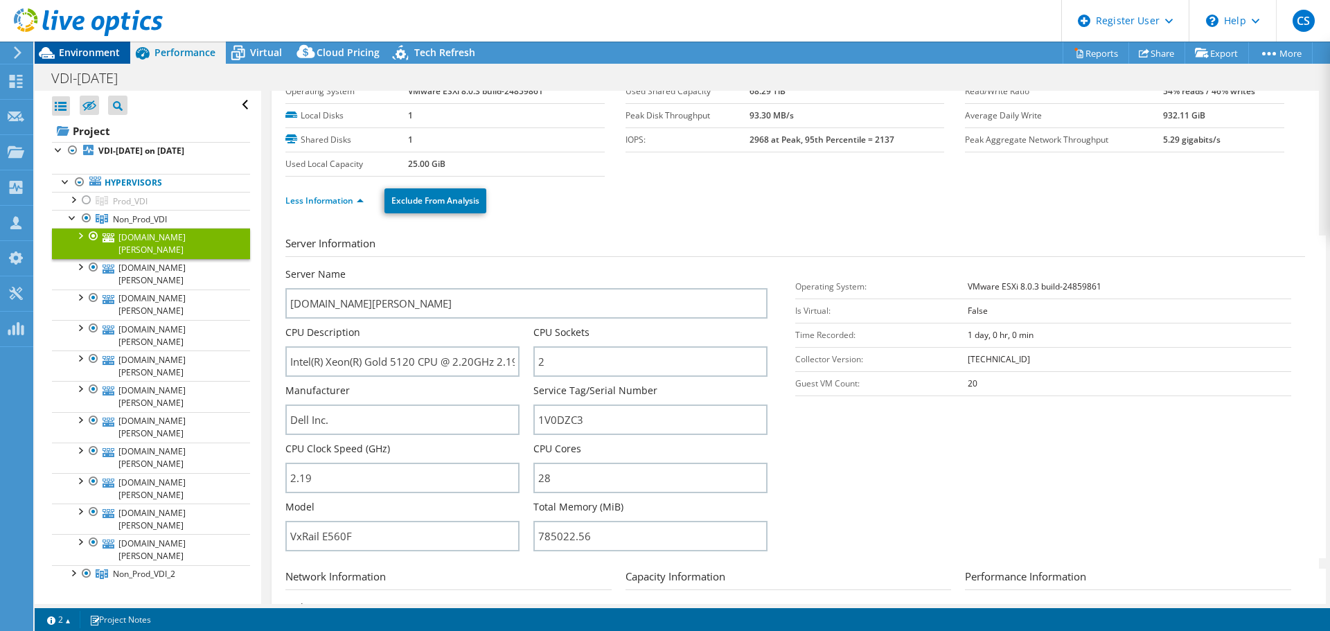
click at [97, 53] on span "Environment" at bounding box center [89, 52] width 61 height 13
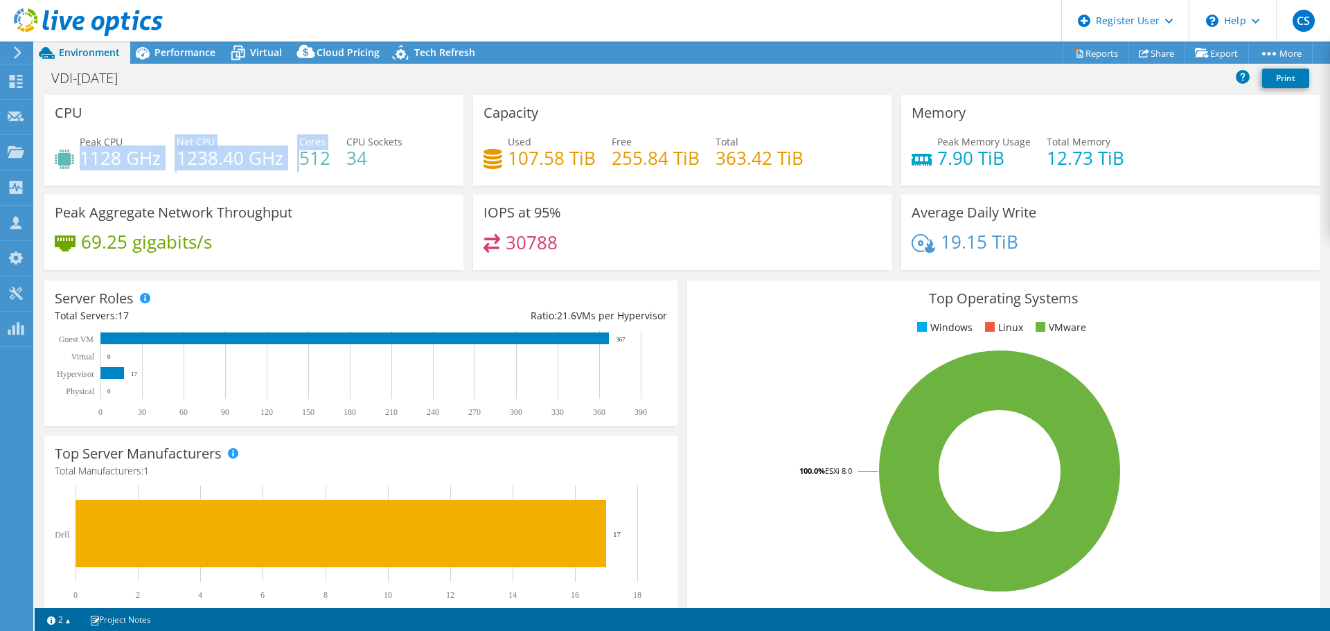
drag, startPoint x: 83, startPoint y: 165, endPoint x: 299, endPoint y: 161, distance: 215.5
click at [299, 161] on div "Peak CPU 1128 GHz Net CPU 1238.40 GHz Cores 512 CPU Sockets 34" at bounding box center [254, 156] width 398 height 45
click at [292, 163] on div "Peak CPU 1128 GHz Net CPU 1238.40 GHz Cores 512 CPU Sockets 34" at bounding box center [254, 156] width 398 height 45
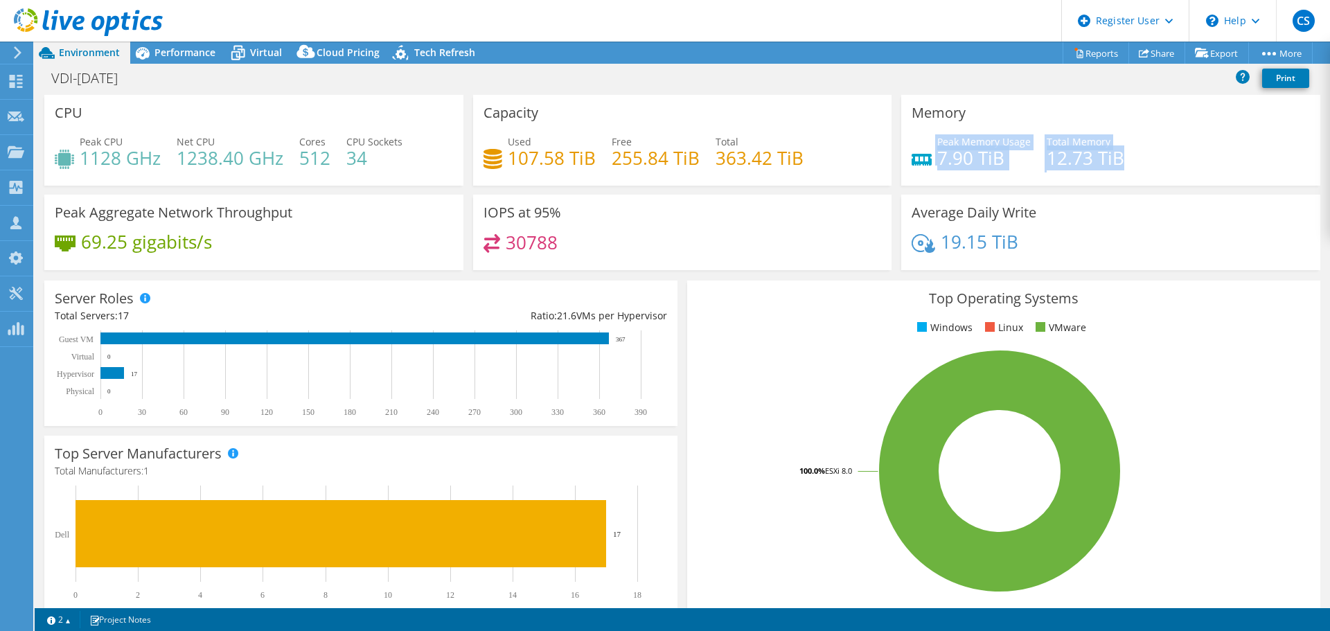
drag, startPoint x: 1103, startPoint y: 161, endPoint x: 904, endPoint y: 164, distance: 199.6
click at [904, 164] on div "Memory Peak Memory Usage 7.90 TiB Total Memory 12.73 TiB" at bounding box center [1110, 140] width 419 height 91
click at [682, 355] on div "Top Operating Systems Windows Linux VMware 100.0% ESXi 8.0" at bounding box center [1003, 447] width 643 height 342
click at [178, 53] on span "Performance" at bounding box center [185, 52] width 61 height 13
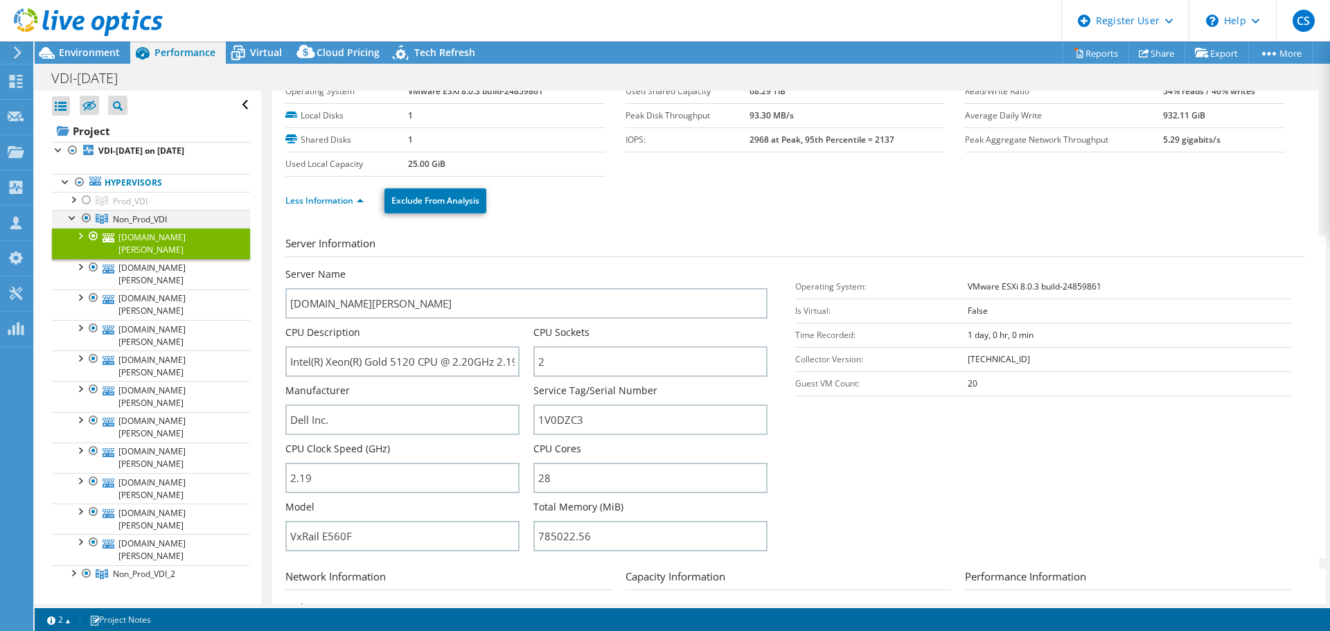
click at [69, 214] on div at bounding box center [73, 217] width 14 height 14
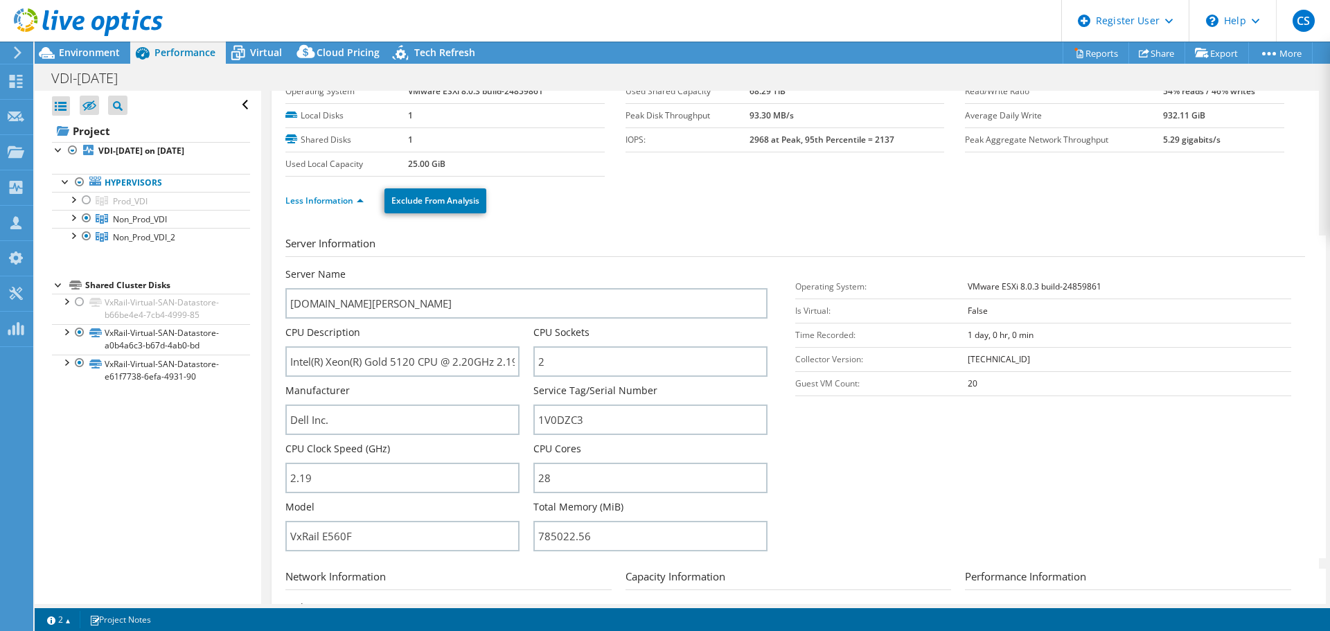
click at [51, 24] on icon at bounding box center [88, 22] width 149 height 28
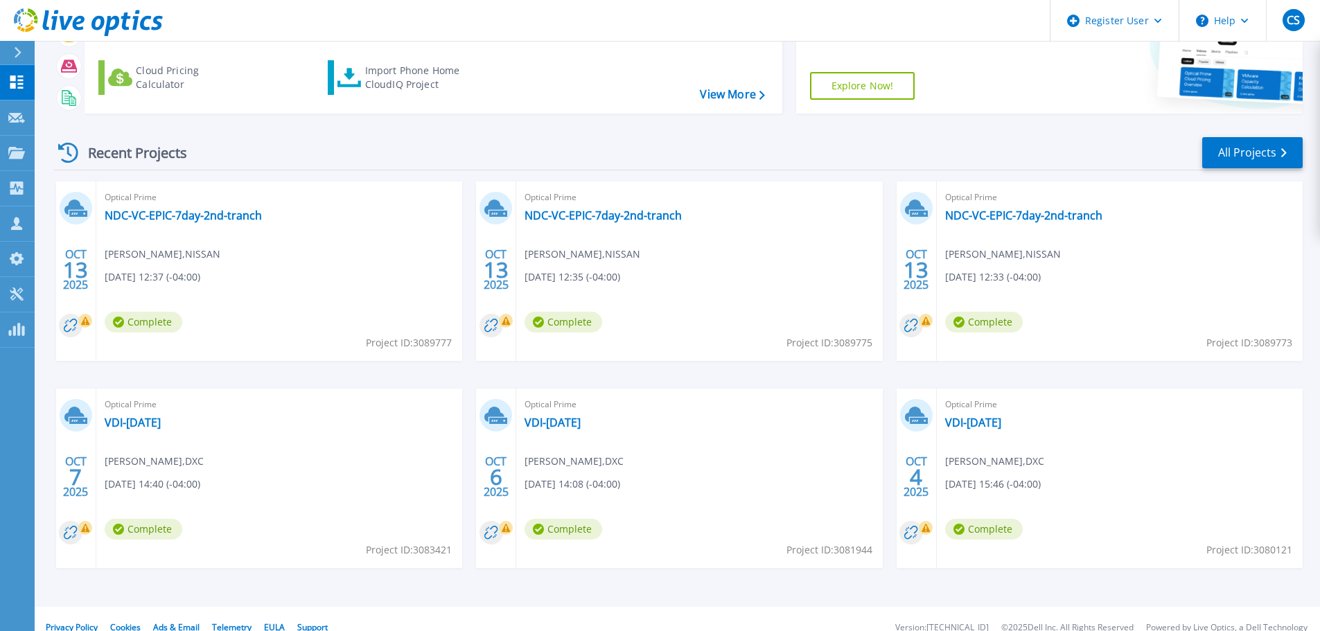
scroll to position [136, 0]
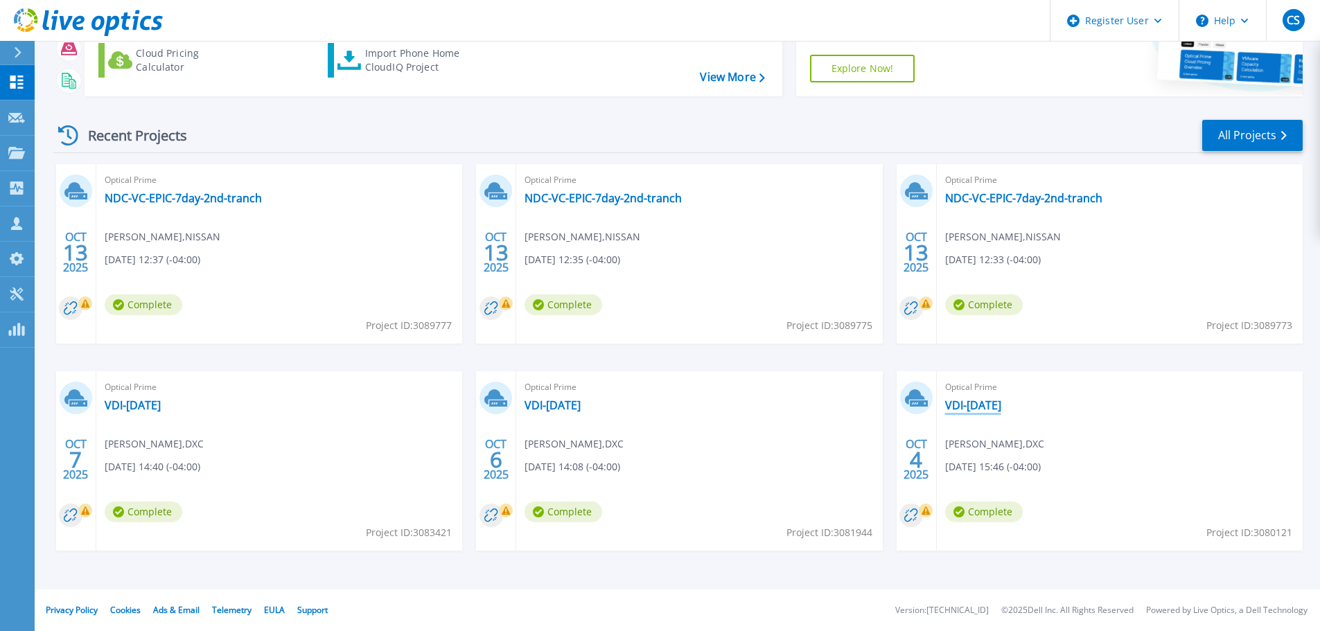
click at [1001, 408] on link "VDI-[DATE]" at bounding box center [973, 405] width 56 height 14
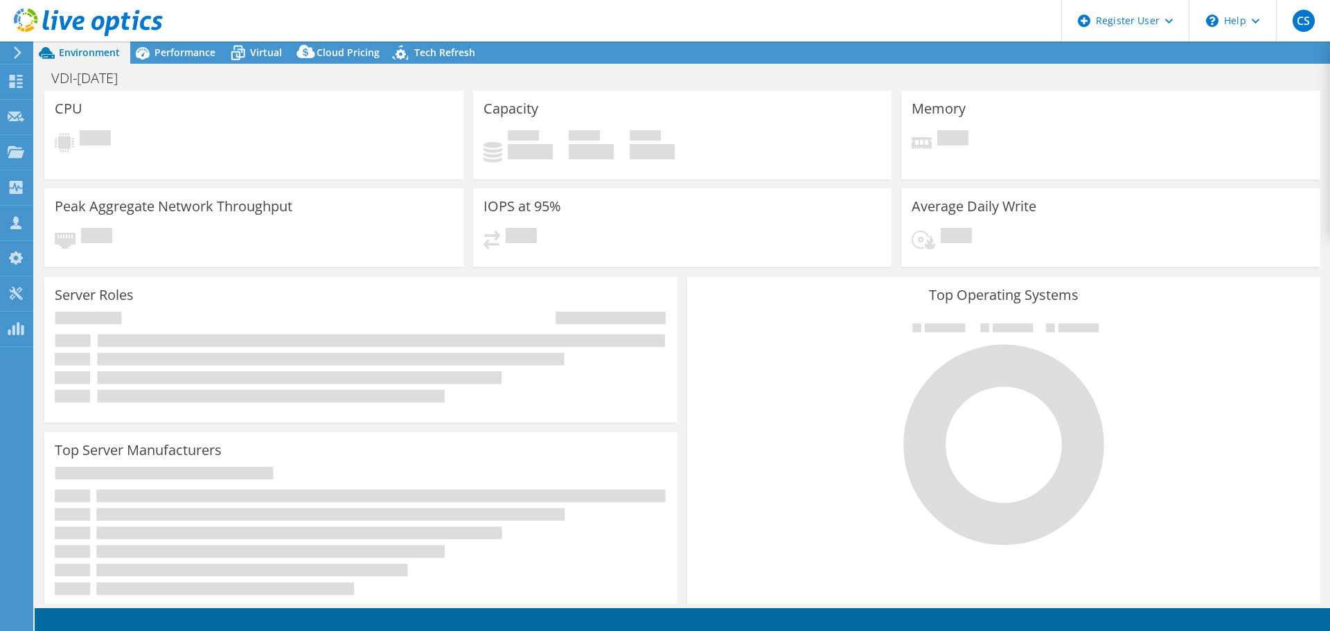
select select "USD"
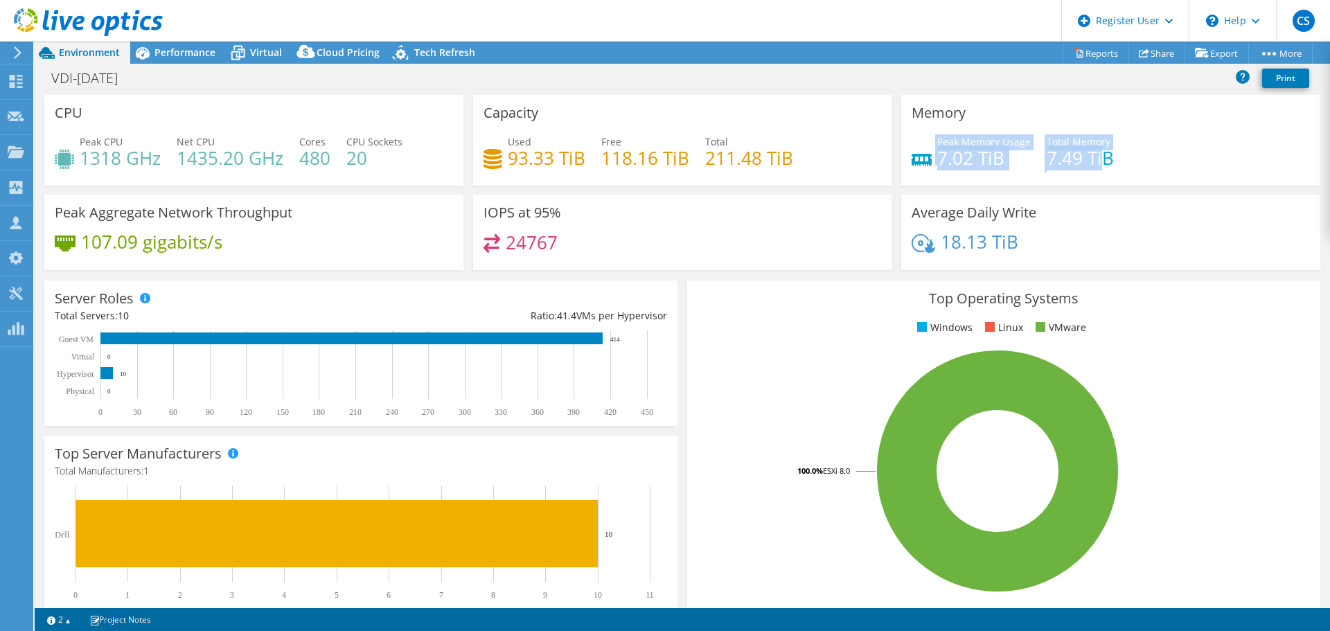
drag, startPoint x: 1098, startPoint y: 164, endPoint x: 922, endPoint y: 164, distance: 176.0
click at [922, 164] on div "Peak Memory Usage 7.02 TiB Total Memory 7.49 TiB" at bounding box center [1111, 156] width 398 height 45
click at [922, 175] on div "Peak Memory Usage 7.02 TiB Total Memory 7.49 TiB" at bounding box center [1111, 156] width 398 height 45
drag, startPoint x: 1115, startPoint y: 161, endPoint x: 906, endPoint y: 162, distance: 208.6
click at [912, 162] on div "Peak Memory Usage 7.02 TiB Total Memory 7.49 TiB" at bounding box center [1111, 156] width 398 height 45
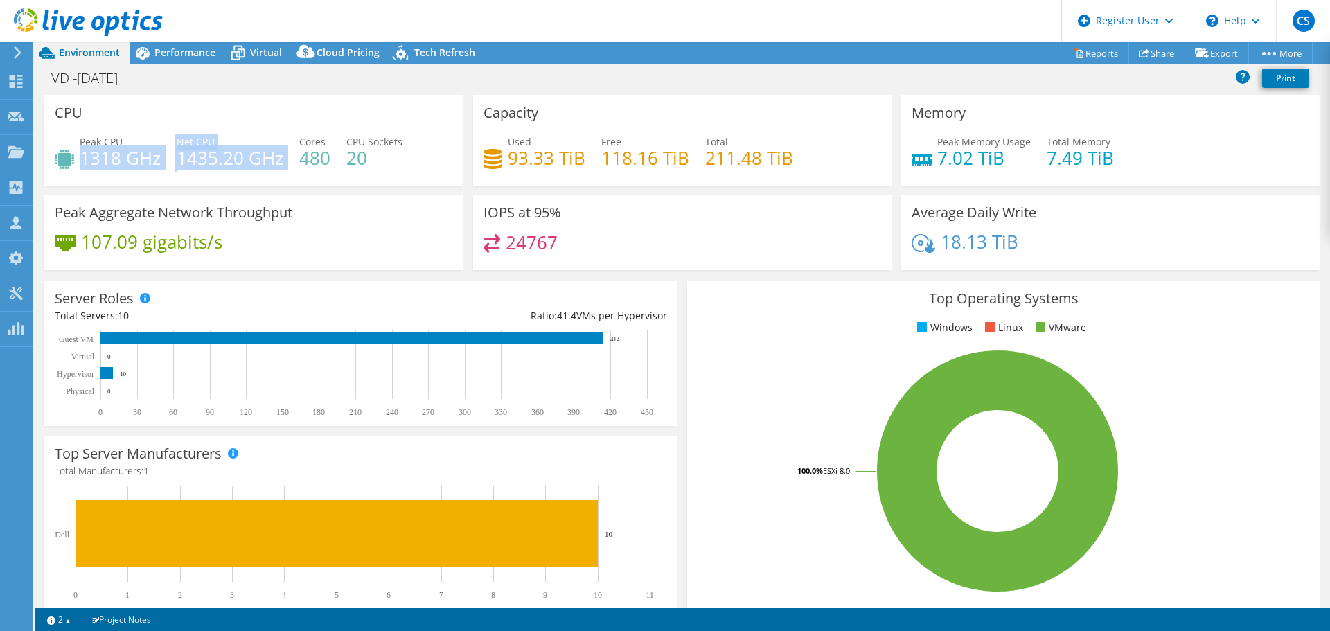
drag, startPoint x: 84, startPoint y: 153, endPoint x: 294, endPoint y: 152, distance: 209.9
click at [294, 152] on div "Peak CPU 1318 GHz Net CPU 1435.20 GHz Cores 480 CPU Sockets 20" at bounding box center [254, 156] width 398 height 45
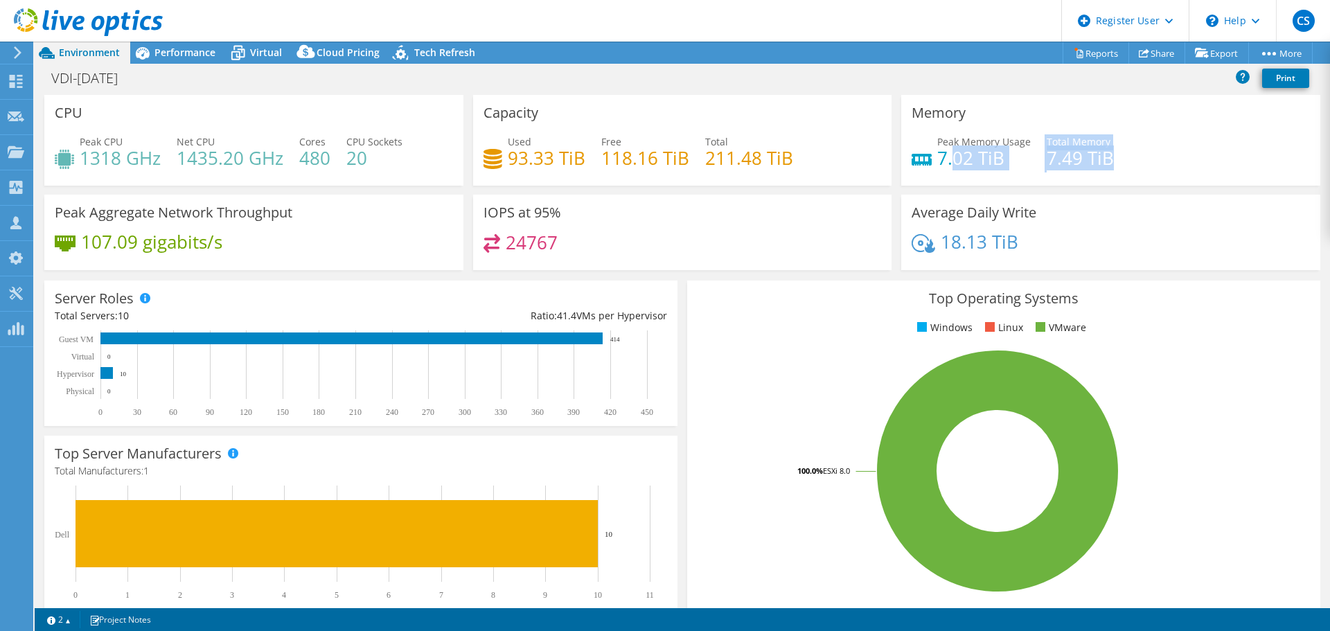
drag, startPoint x: 1140, startPoint y: 163, endPoint x: 945, endPoint y: 164, distance: 195.4
click at [945, 164] on div "Peak Memory Usage 7.02 TiB Total Memory 7.49 TiB" at bounding box center [1111, 156] width 398 height 45
click at [913, 177] on div "Peak Memory Usage 7.02 TiB Total Memory 7.49 TiB" at bounding box center [1111, 156] width 398 height 45
drag, startPoint x: 1122, startPoint y: 159, endPoint x: 923, endPoint y: 168, distance: 199.8
click at [923, 168] on div "Peak Memory Usage 7.02 TiB Total Memory 7.49 TiB" at bounding box center [1111, 156] width 398 height 45
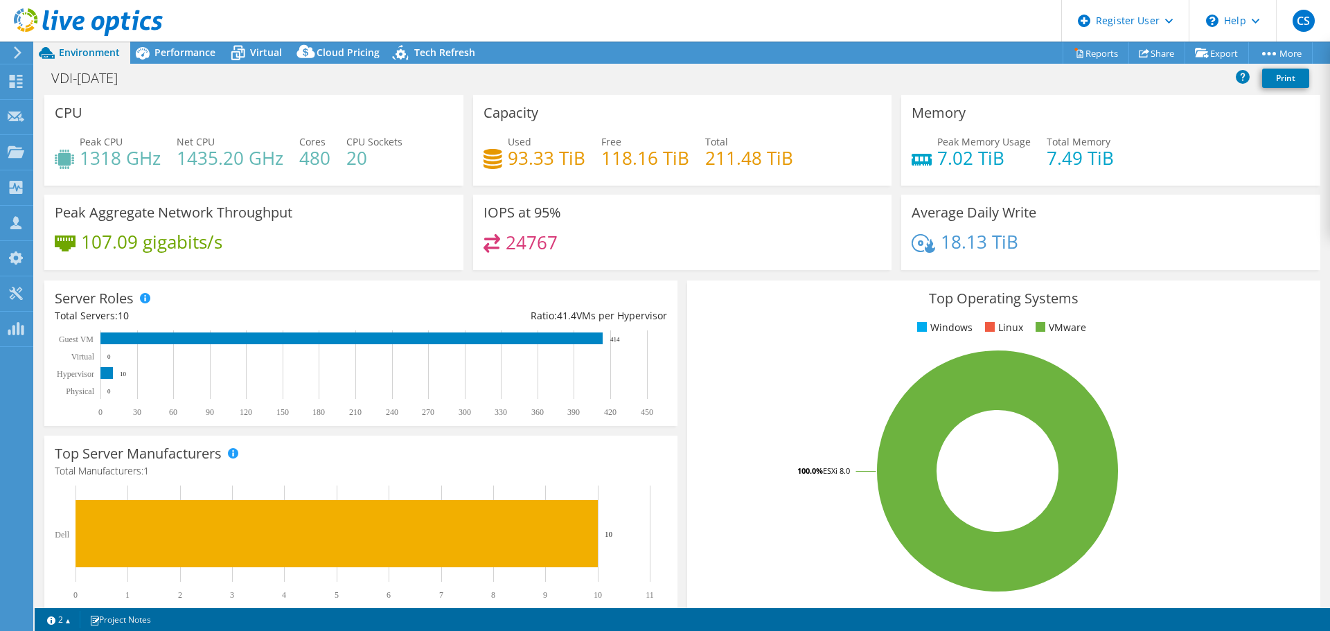
click at [662, 333] on div "0 30 60 90 120 150 180 210 240 270 300 330 360 390 420 450 Physical Hypervisor …" at bounding box center [361, 374] width 612 height 87
click at [676, 351] on div "Server Roles Physical Servers represent bare metal servers that were targets of…" at bounding box center [360, 353] width 643 height 155
click at [256, 44] on div "Virtual" at bounding box center [259, 53] width 67 height 22
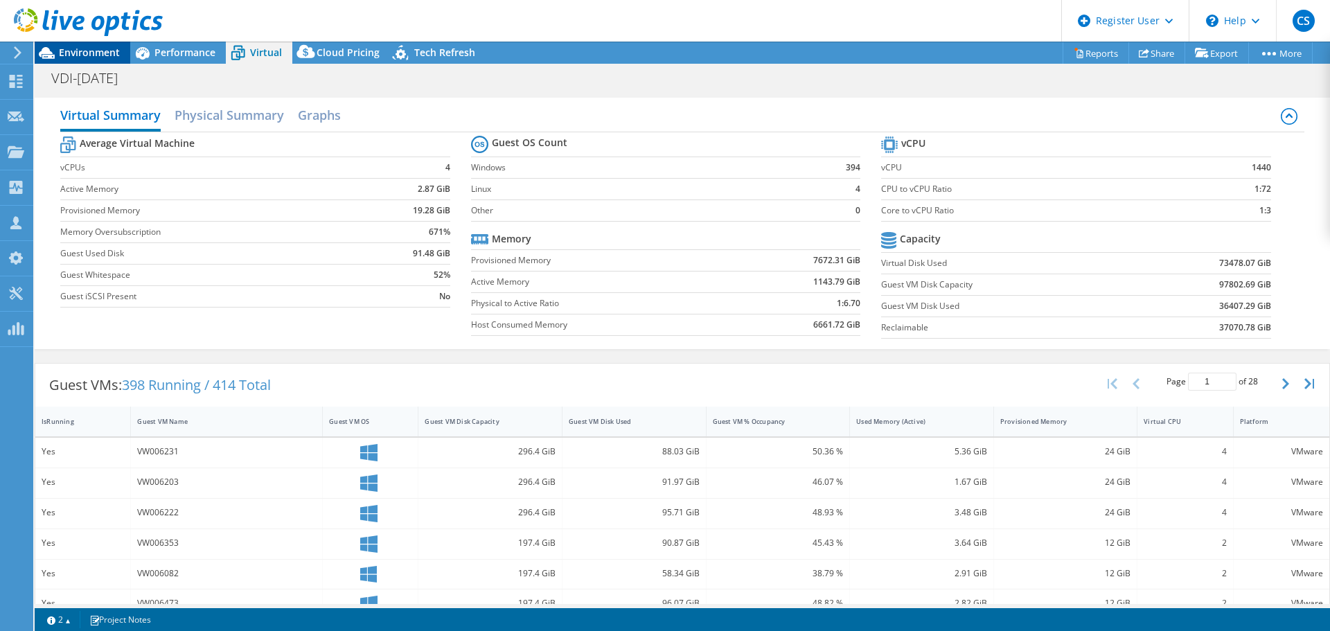
click at [114, 52] on span "Environment" at bounding box center [89, 52] width 61 height 13
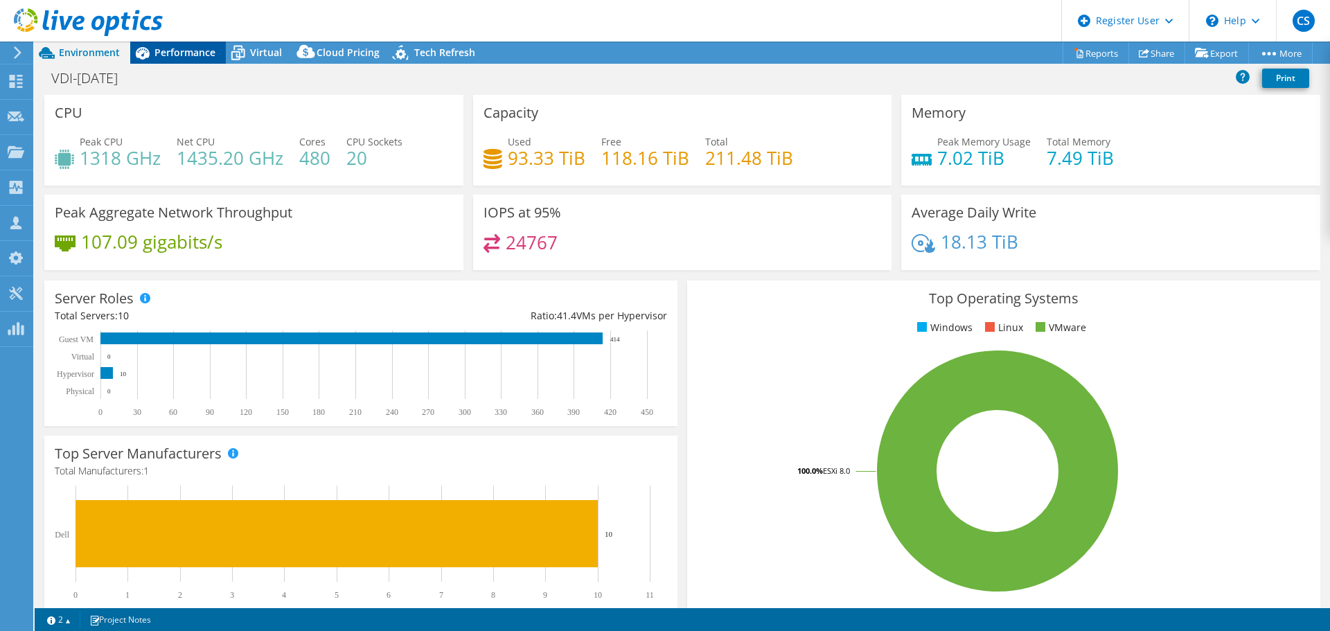
click at [196, 47] on span "Performance" at bounding box center [185, 52] width 61 height 13
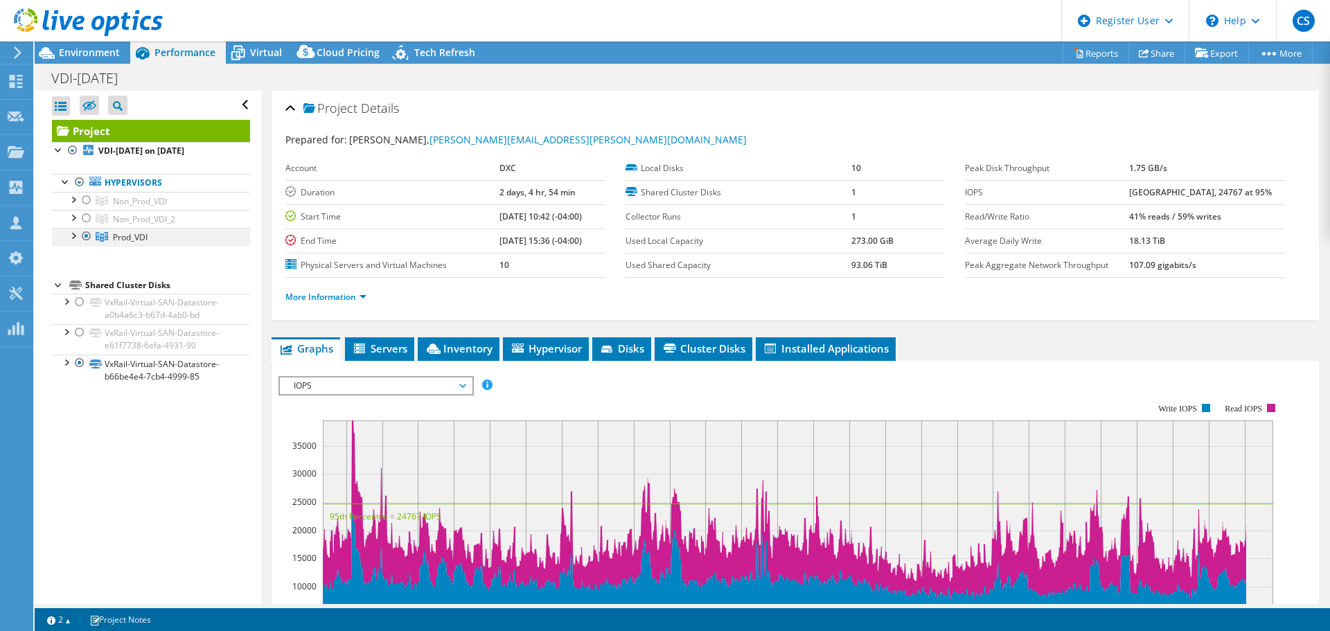
click at [75, 237] on div at bounding box center [73, 235] width 14 height 14
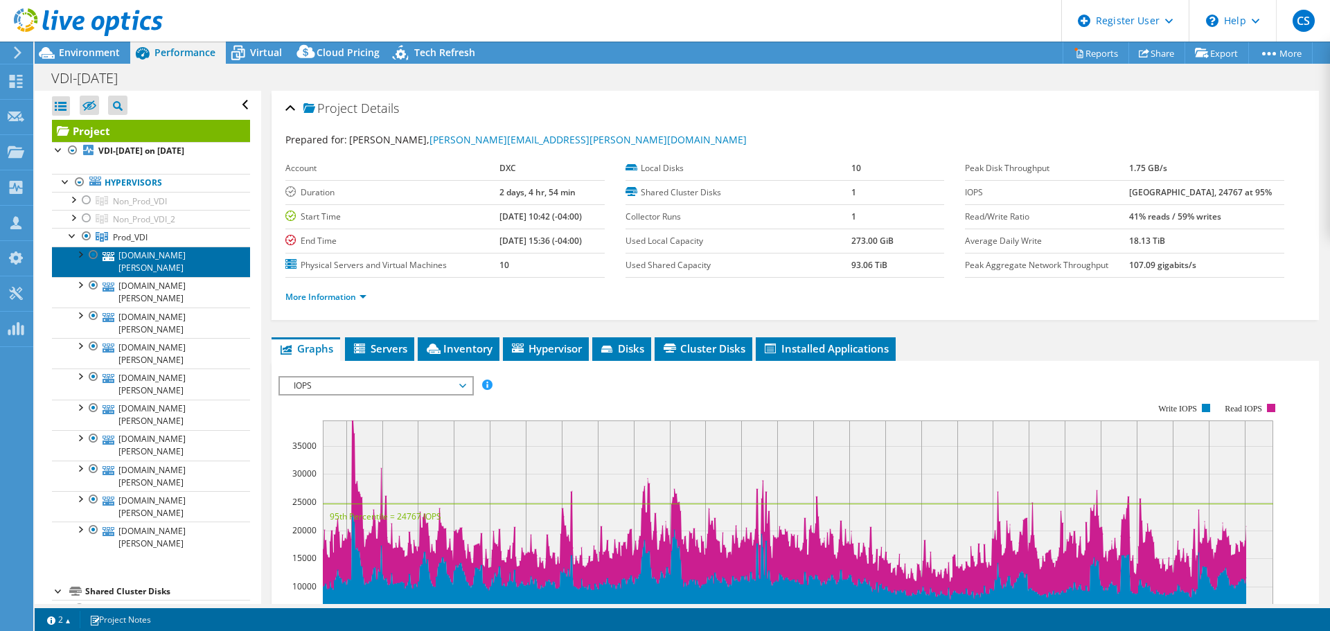
click at [147, 252] on link "[DOMAIN_NAME][PERSON_NAME]" at bounding box center [151, 262] width 198 height 30
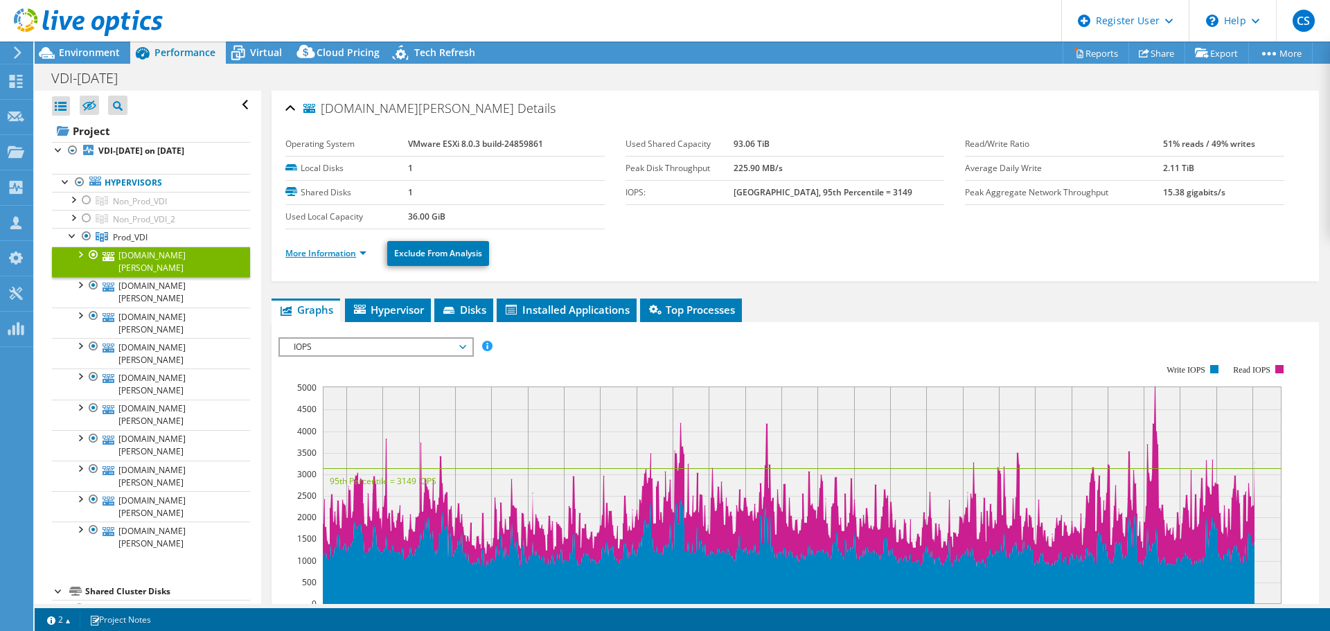
click at [364, 252] on link "More Information" at bounding box center [325, 253] width 81 height 12
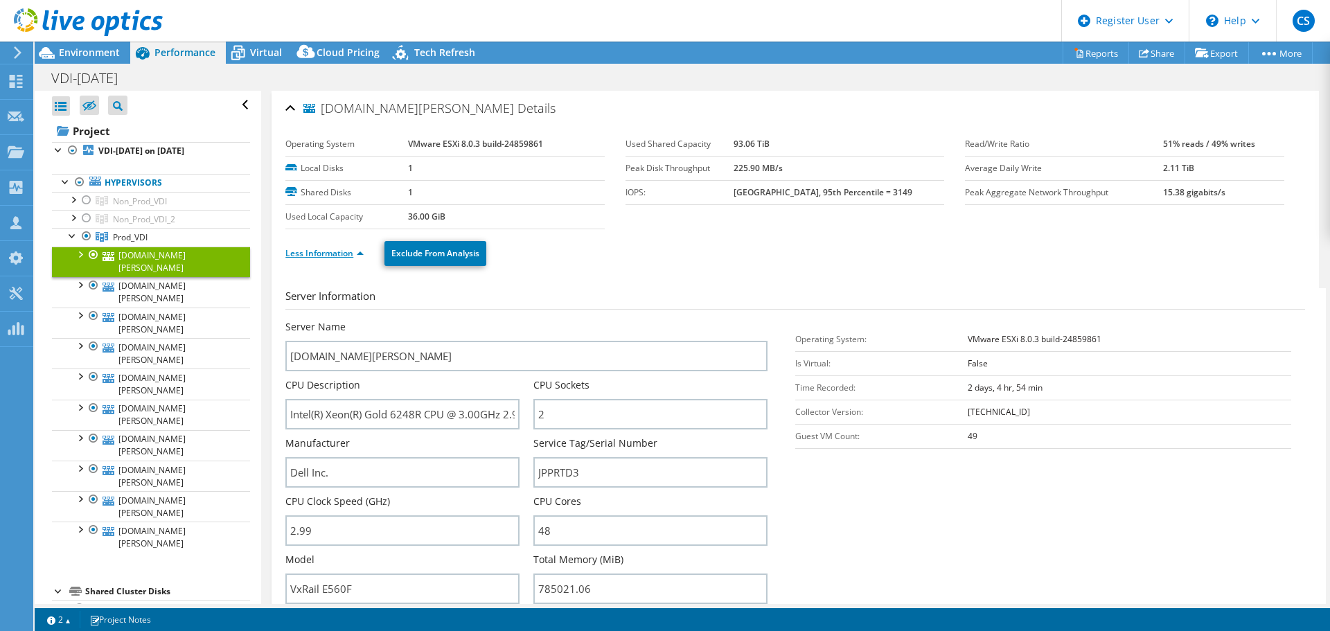
click at [364, 252] on link "Less Information" at bounding box center [324, 253] width 78 height 12
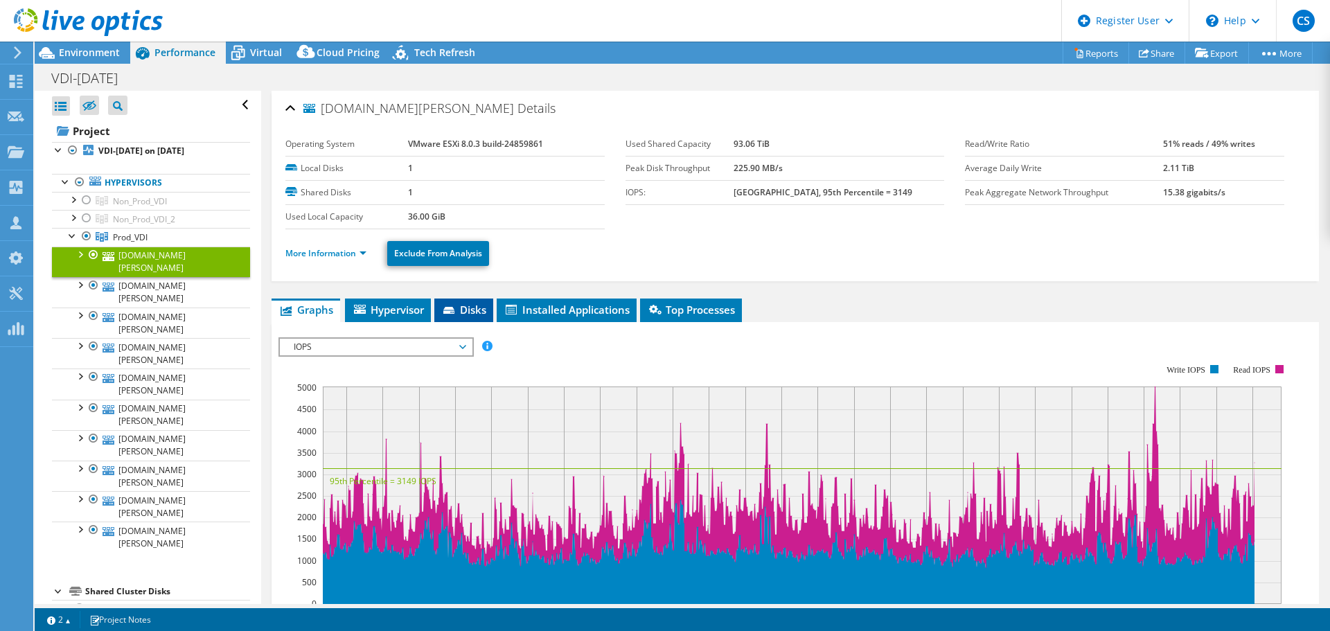
click at [461, 310] on span "Disks" at bounding box center [463, 310] width 45 height 14
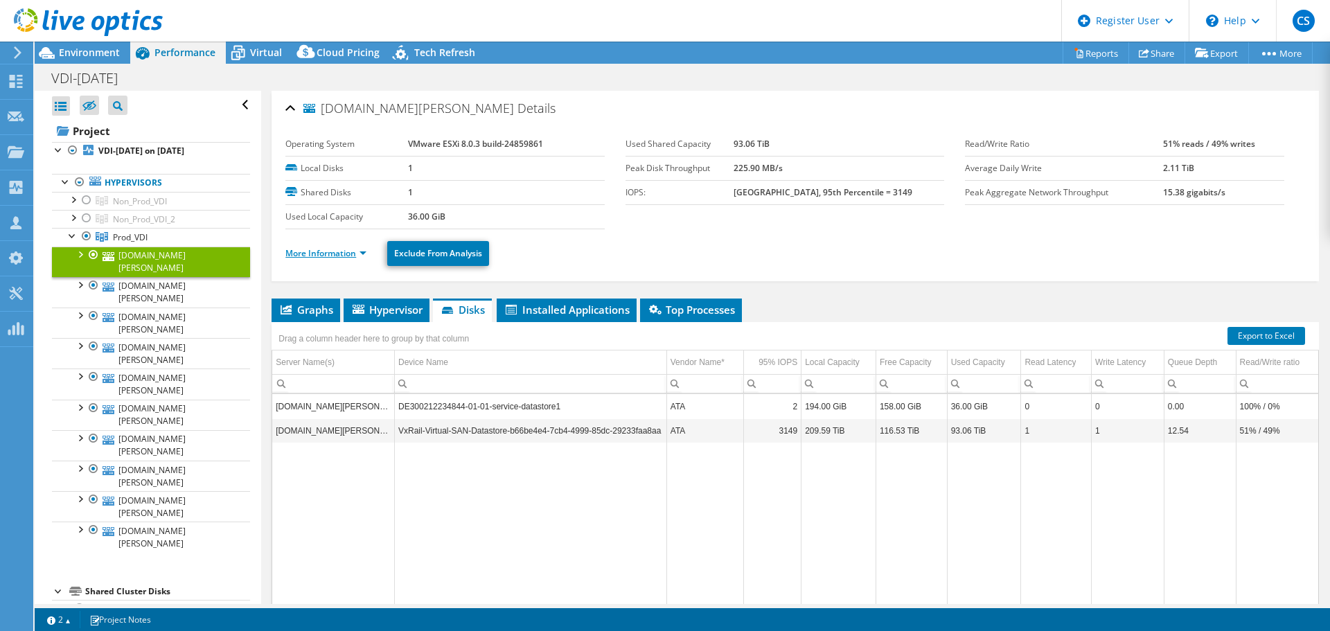
click at [358, 253] on link "More Information" at bounding box center [325, 253] width 81 height 12
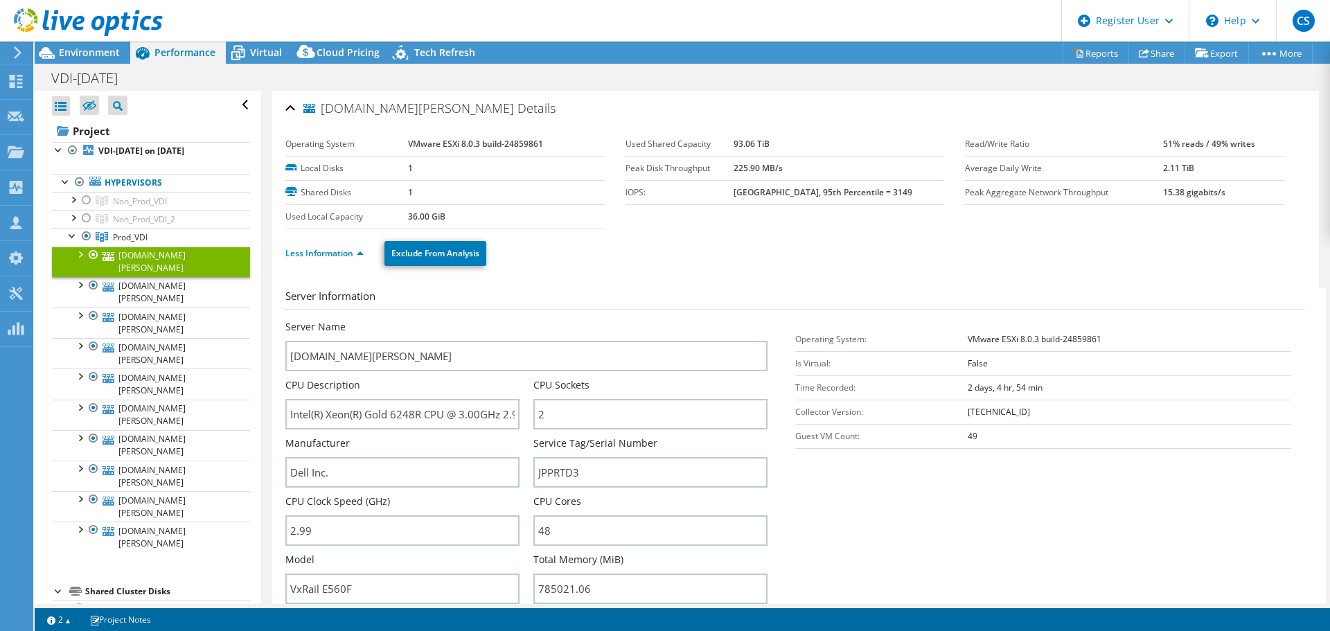
click at [83, 249] on div at bounding box center [80, 254] width 14 height 14
click at [82, 250] on div at bounding box center [80, 254] width 14 height 14
click at [618, 275] on div "Less Information Exclude From Analysis" at bounding box center [795, 253] width 1020 height 49
click at [175, 277] on link "[DOMAIN_NAME][PERSON_NAME]" at bounding box center [151, 292] width 198 height 30
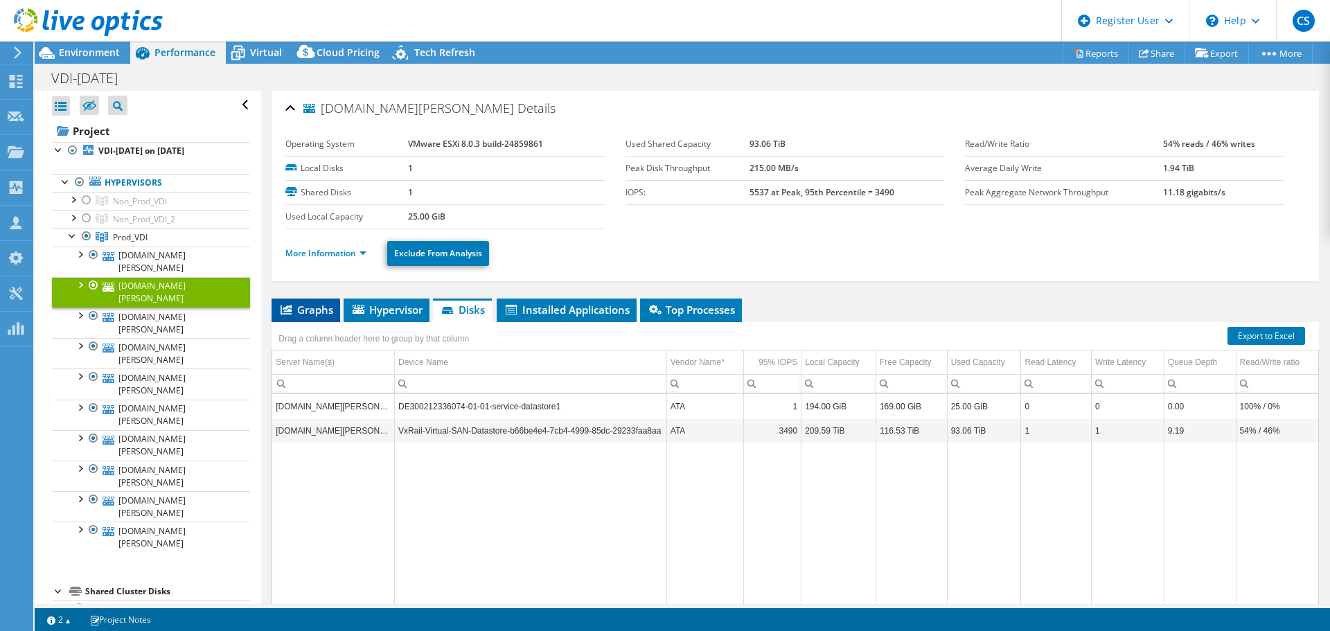
click at [310, 310] on span "Graphs" at bounding box center [306, 310] width 55 height 14
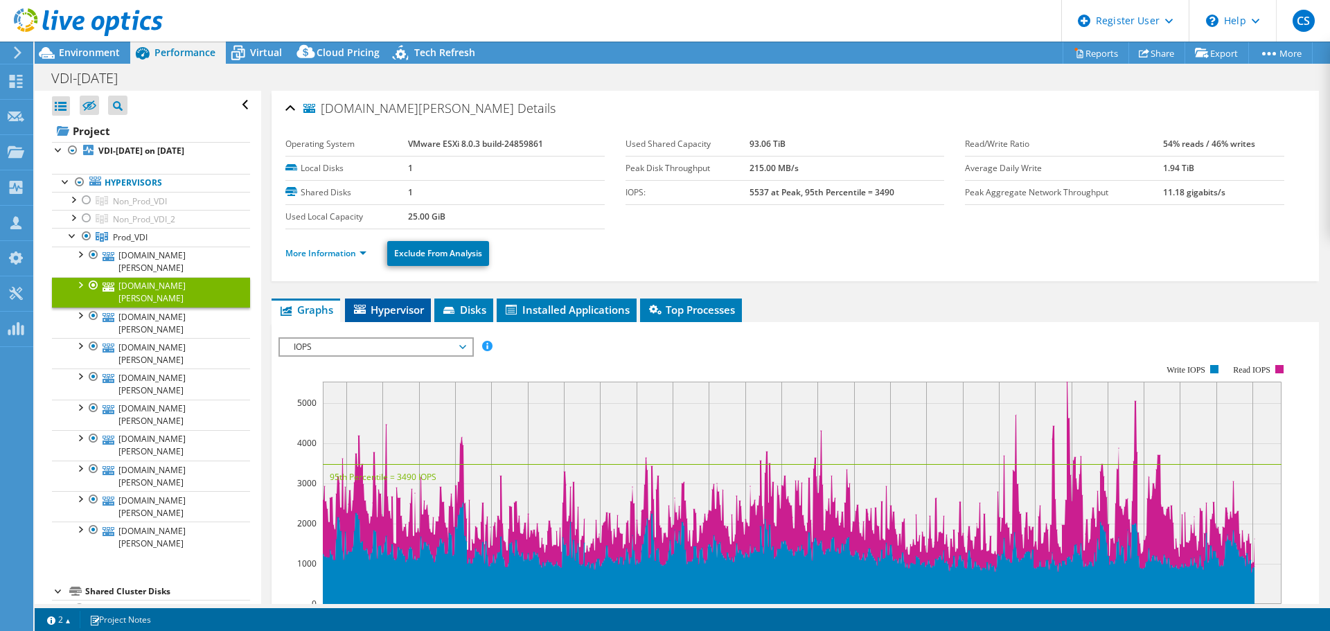
click at [412, 311] on span "Hypervisor" at bounding box center [388, 310] width 72 height 14
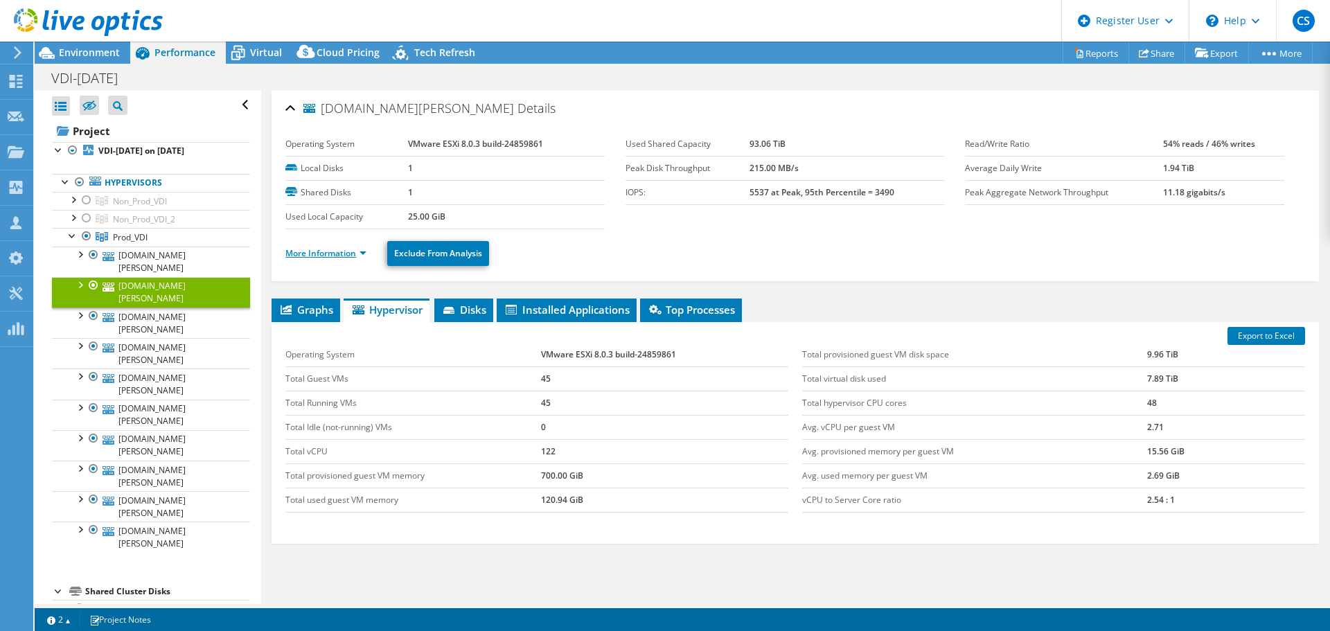
click at [353, 258] on link "More Information" at bounding box center [325, 253] width 81 height 12
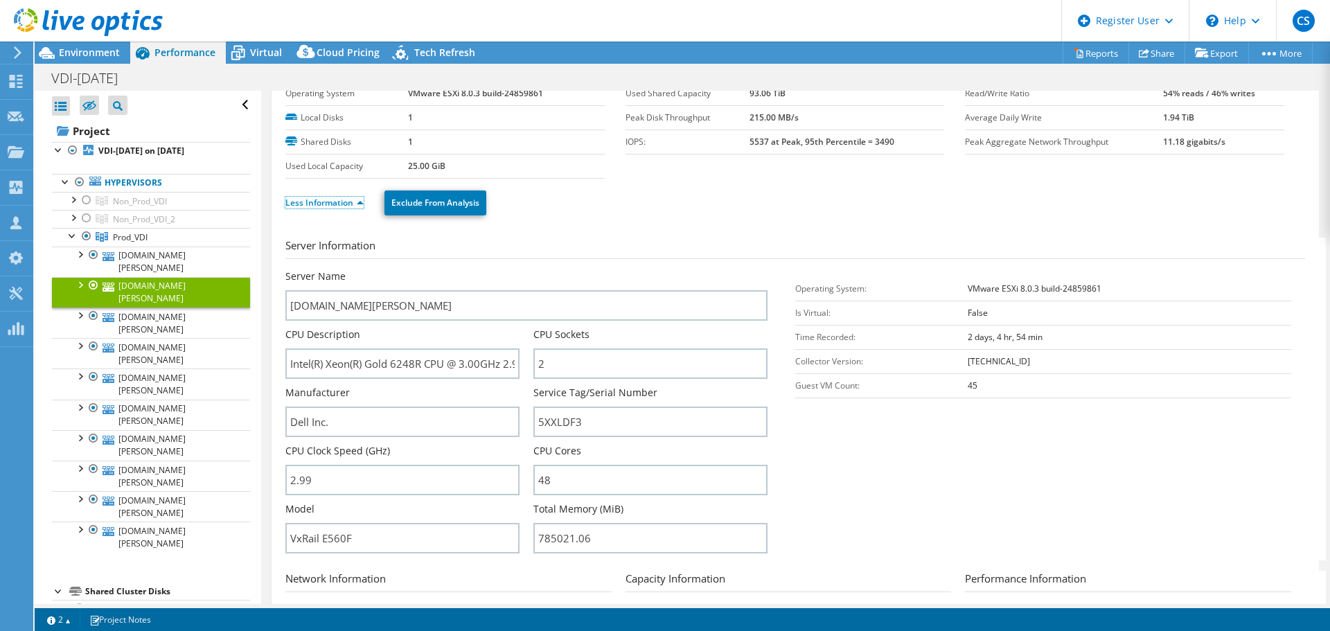
scroll to position [69, 0]
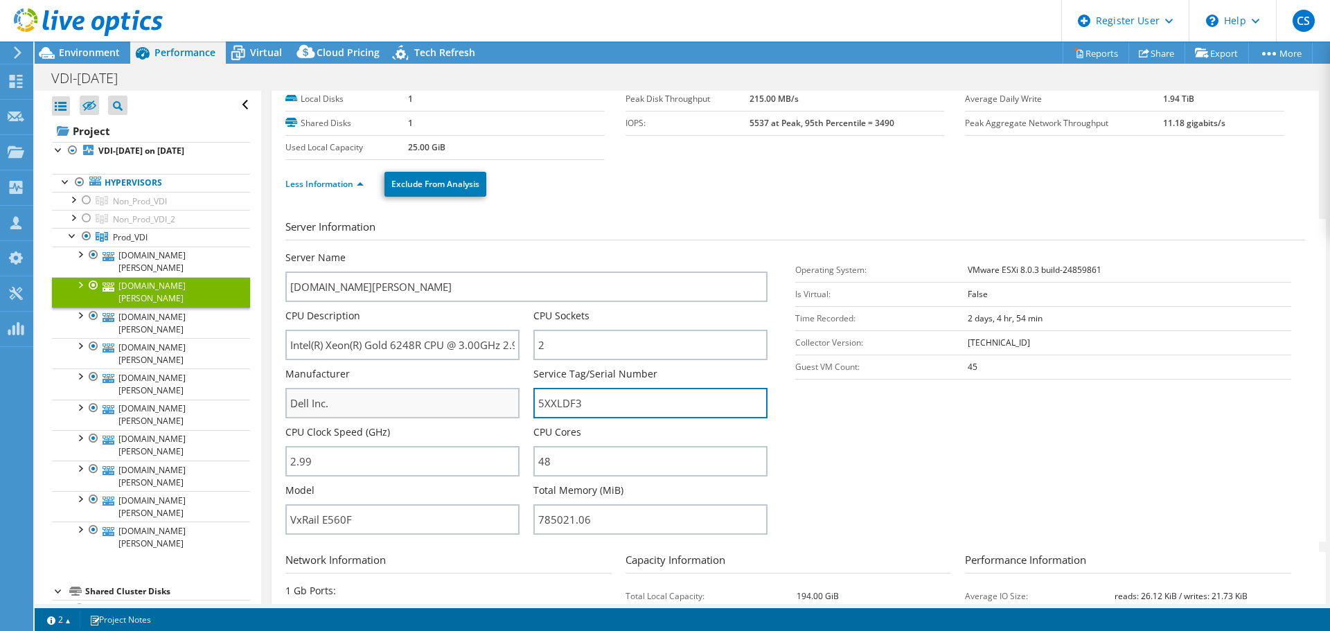
drag, startPoint x: 599, startPoint y: 407, endPoint x: 506, endPoint y: 402, distance: 93.0
click at [506, 251] on div "Server Name yyzvxr1005.ana.corp.aviva.com CPU Description Intel(R) Xeon(R) Gold…" at bounding box center [533, 251] width 496 height 0
click at [103, 49] on span "Environment" at bounding box center [89, 52] width 61 height 13
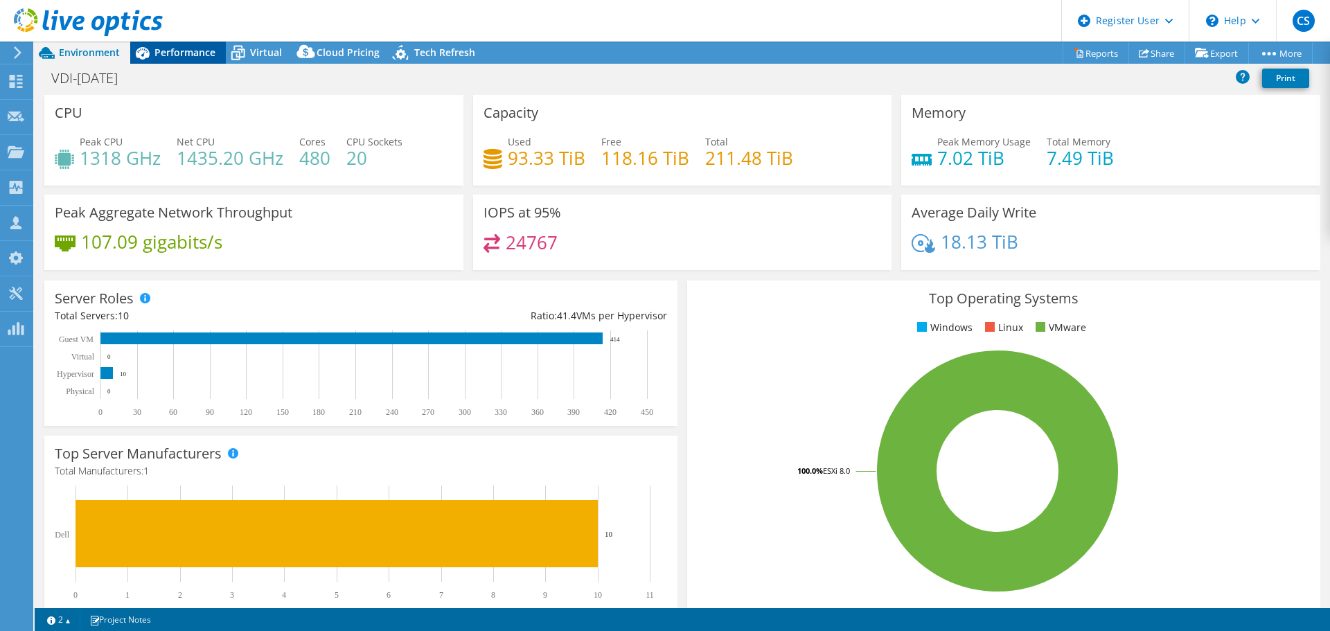
click at [202, 53] on span "Performance" at bounding box center [185, 52] width 61 height 13
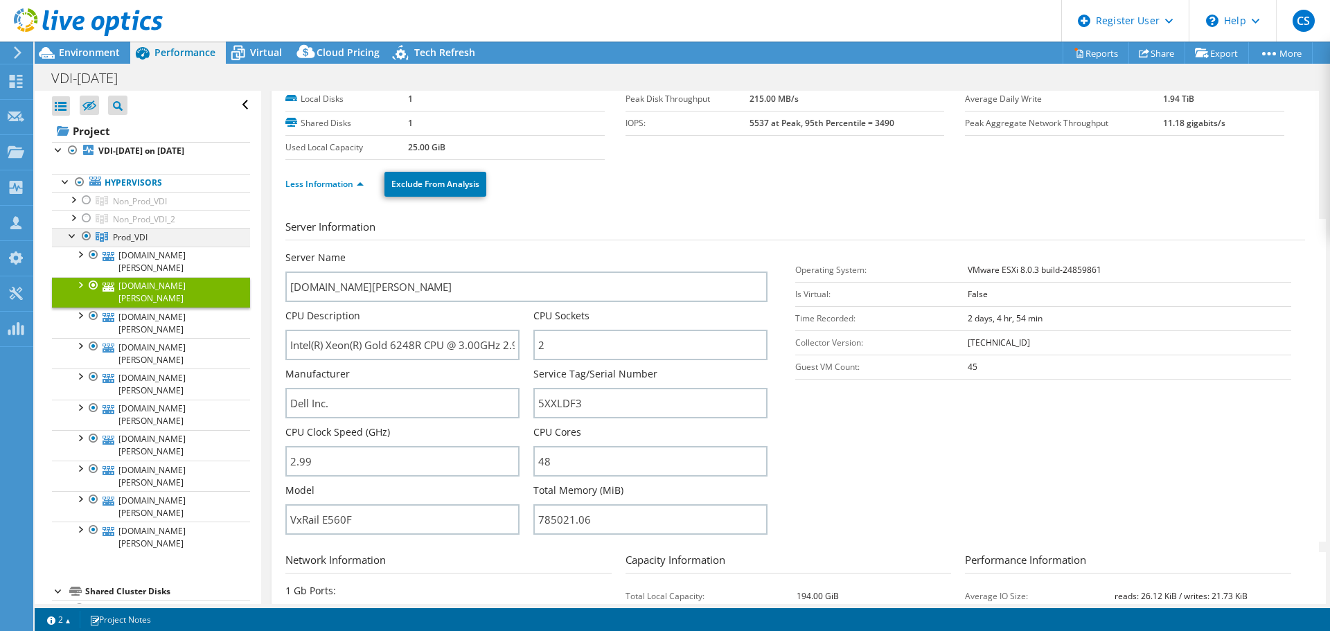
click at [72, 236] on div at bounding box center [73, 235] width 14 height 14
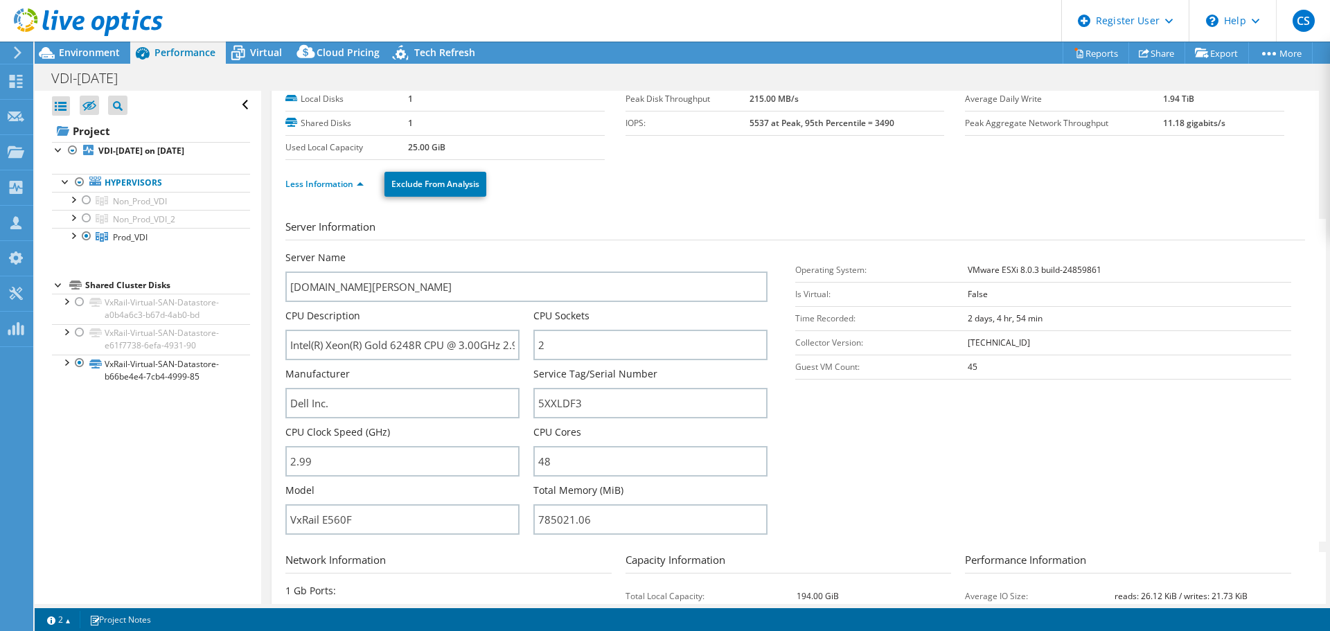
click at [62, 28] on use at bounding box center [88, 22] width 149 height 28
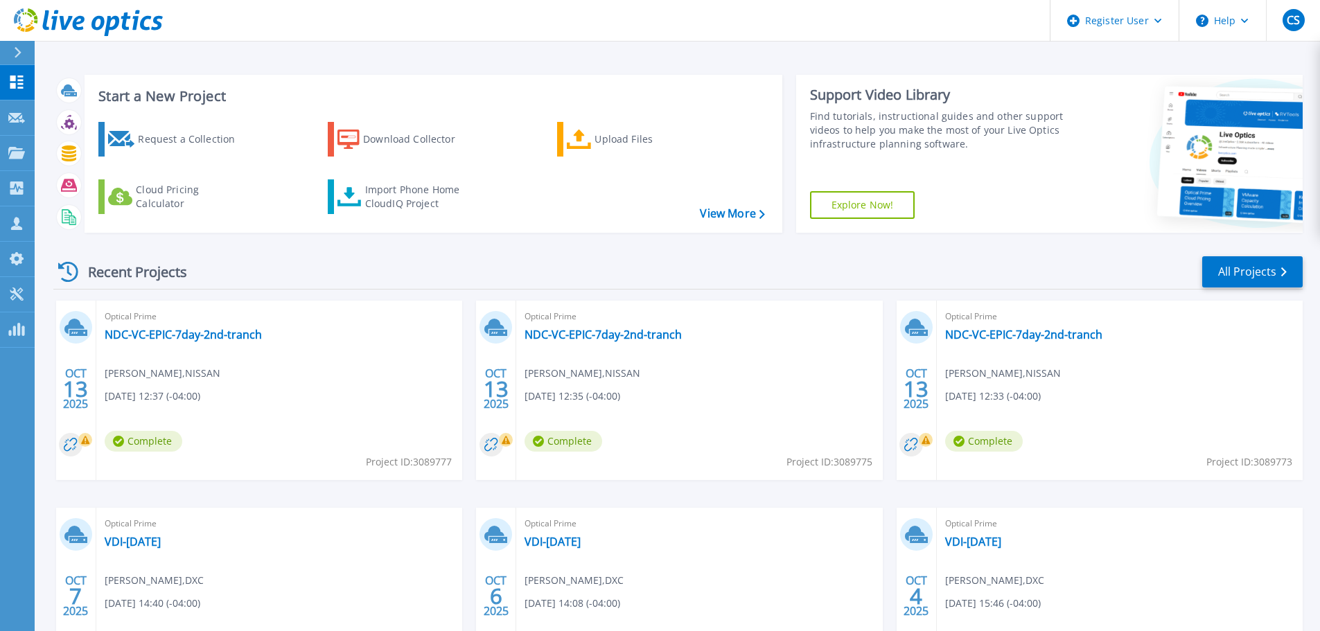
scroll to position [69, 0]
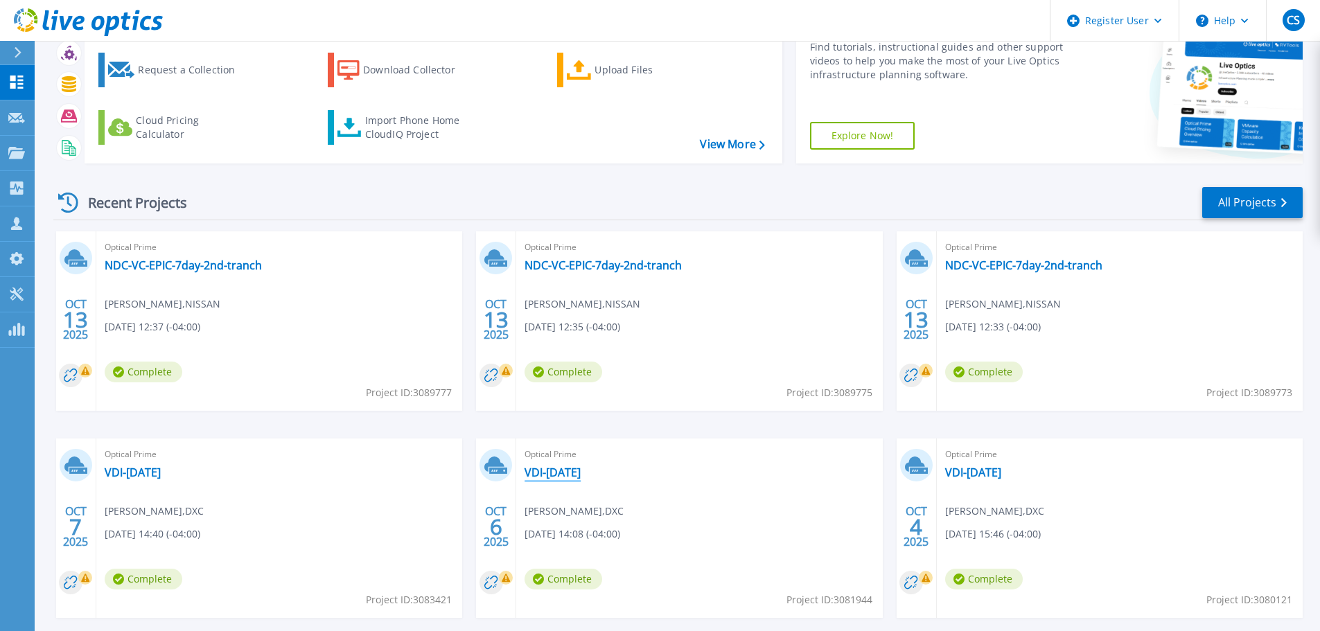
click at [570, 473] on link "VDI-[DATE]" at bounding box center [553, 473] width 56 height 14
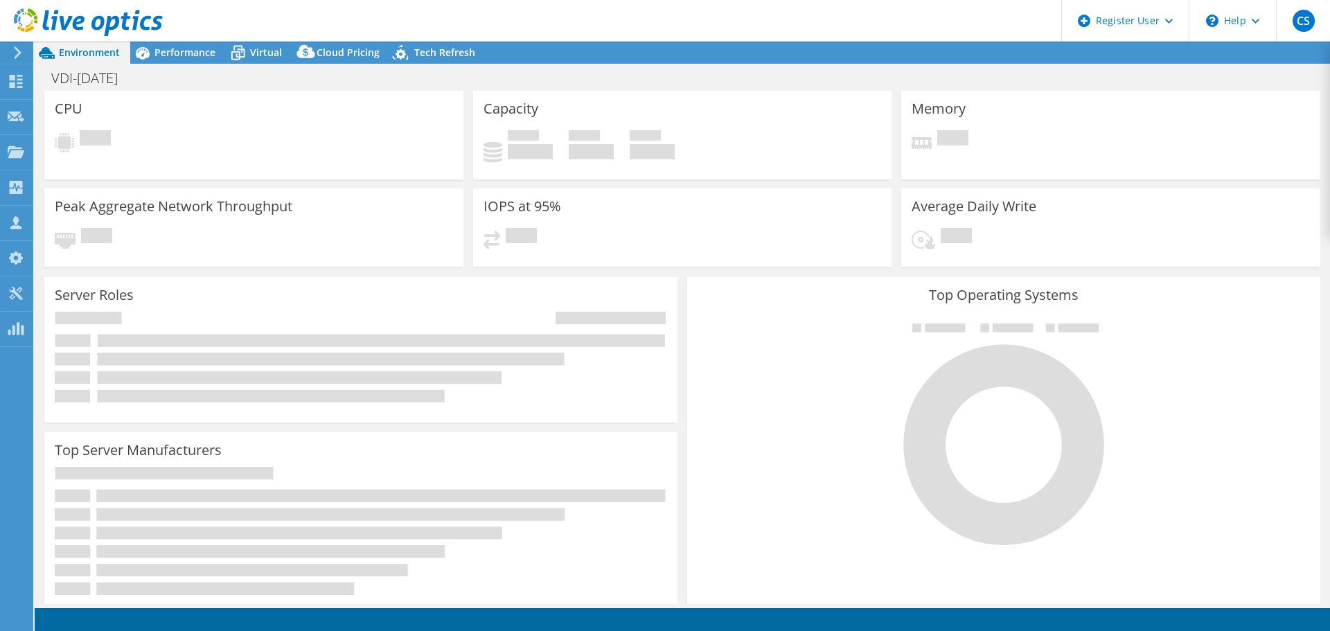
select select "USD"
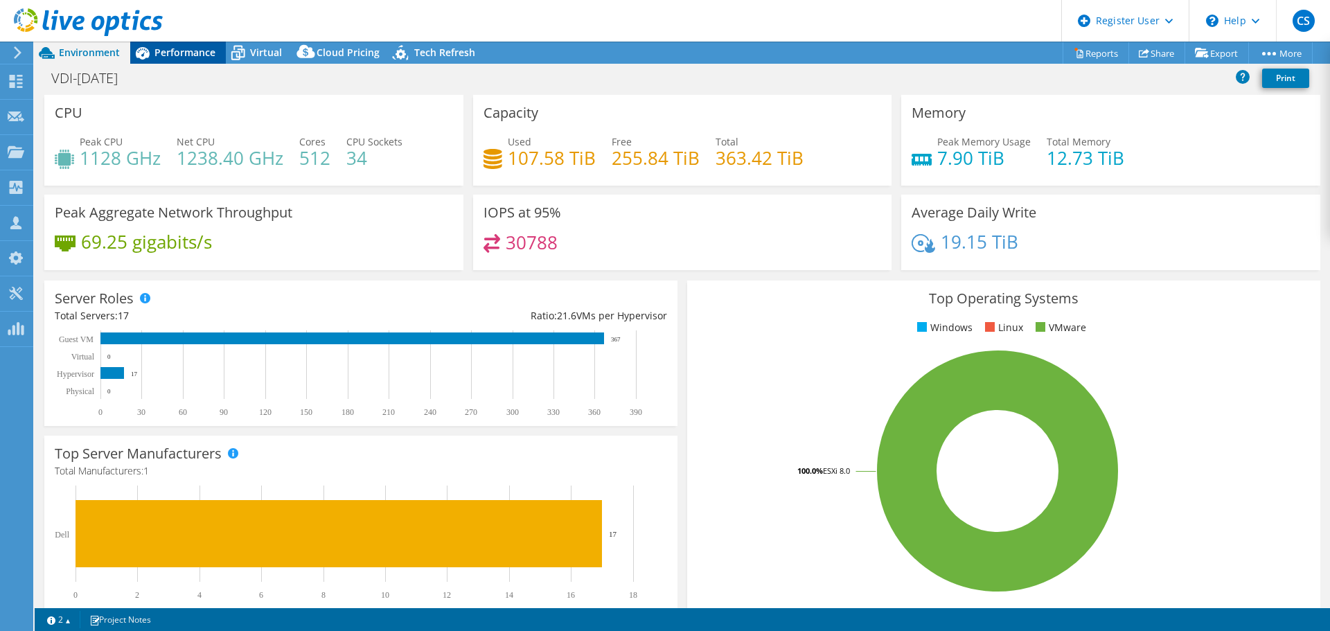
click at [219, 48] on div "Performance" at bounding box center [178, 53] width 96 height 22
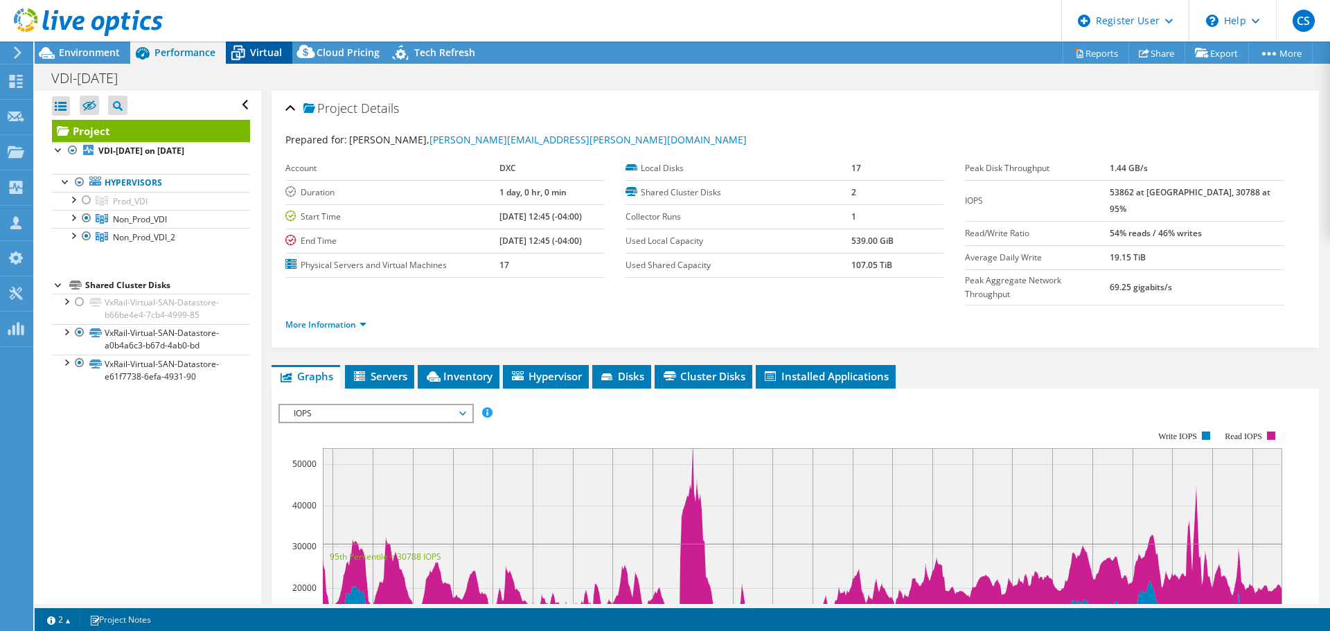
click at [249, 50] on icon at bounding box center [238, 53] width 24 height 24
